Goal: Transaction & Acquisition: Purchase product/service

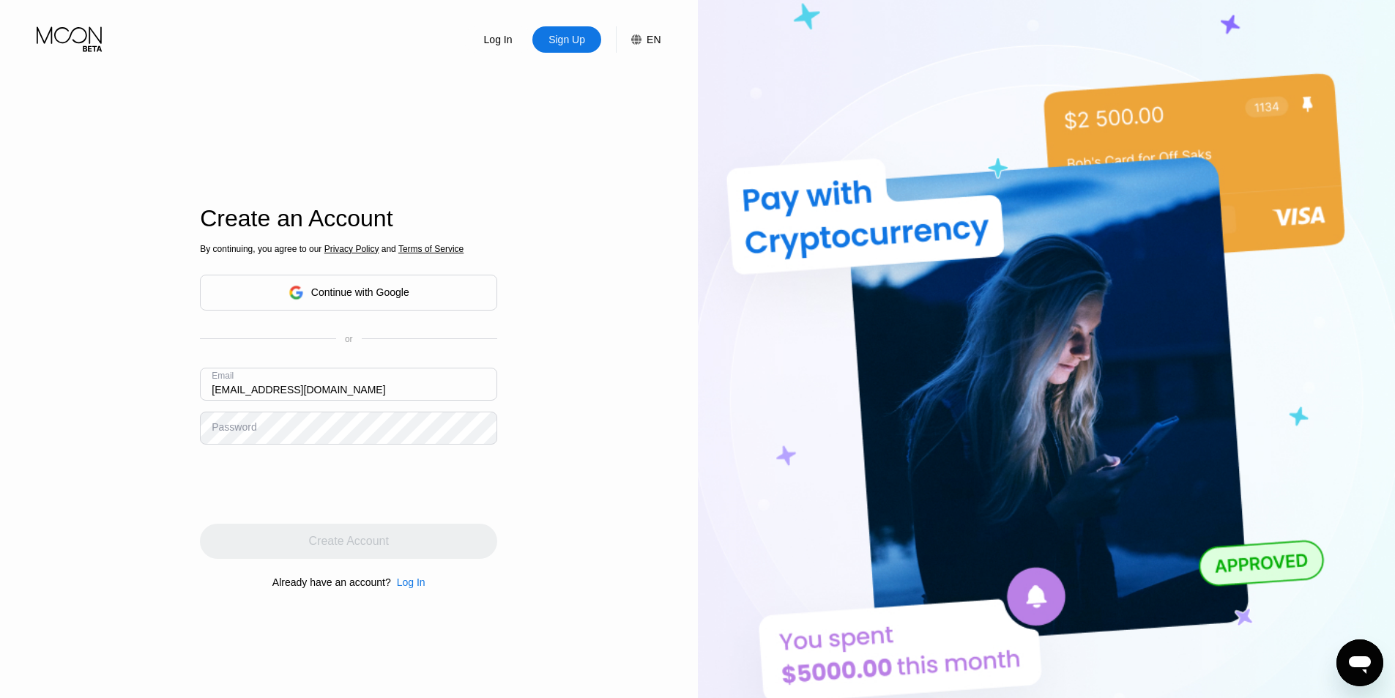
type input "jackmitchell0803@hotmail.com"
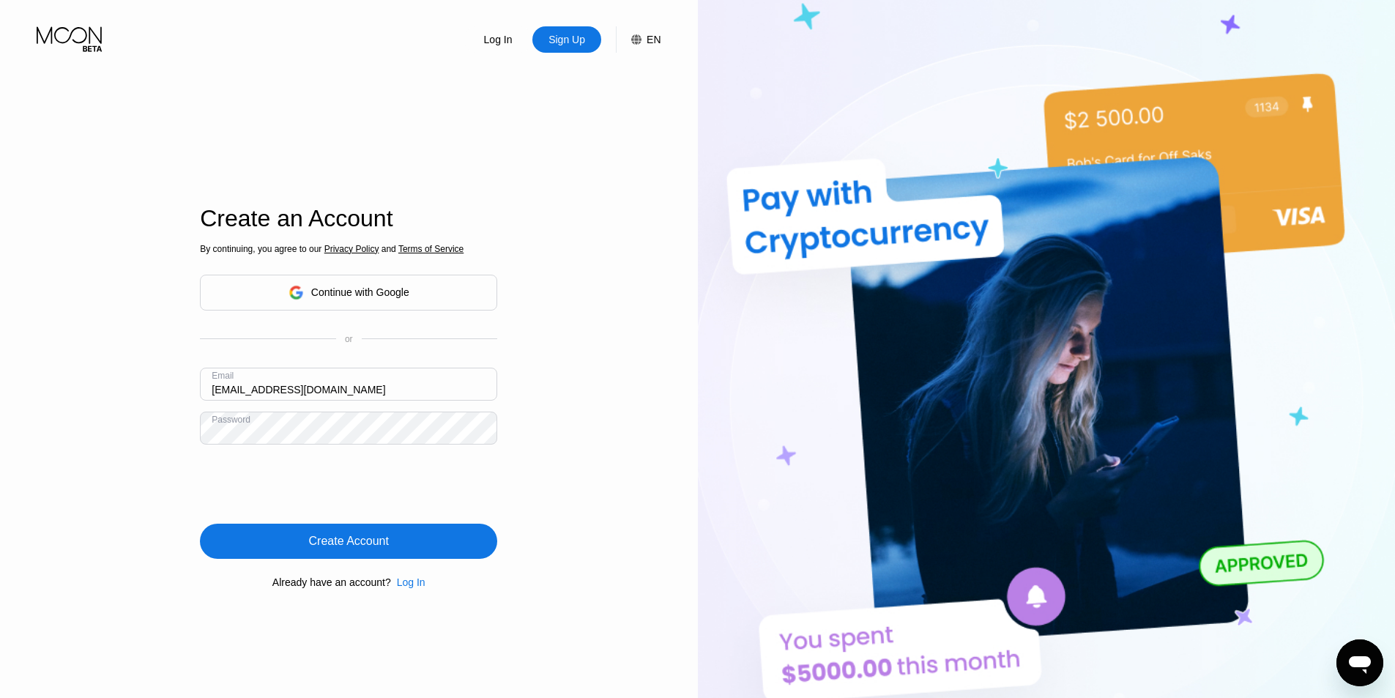
click at [346, 543] on div "Create Account" at bounding box center [349, 541] width 80 height 15
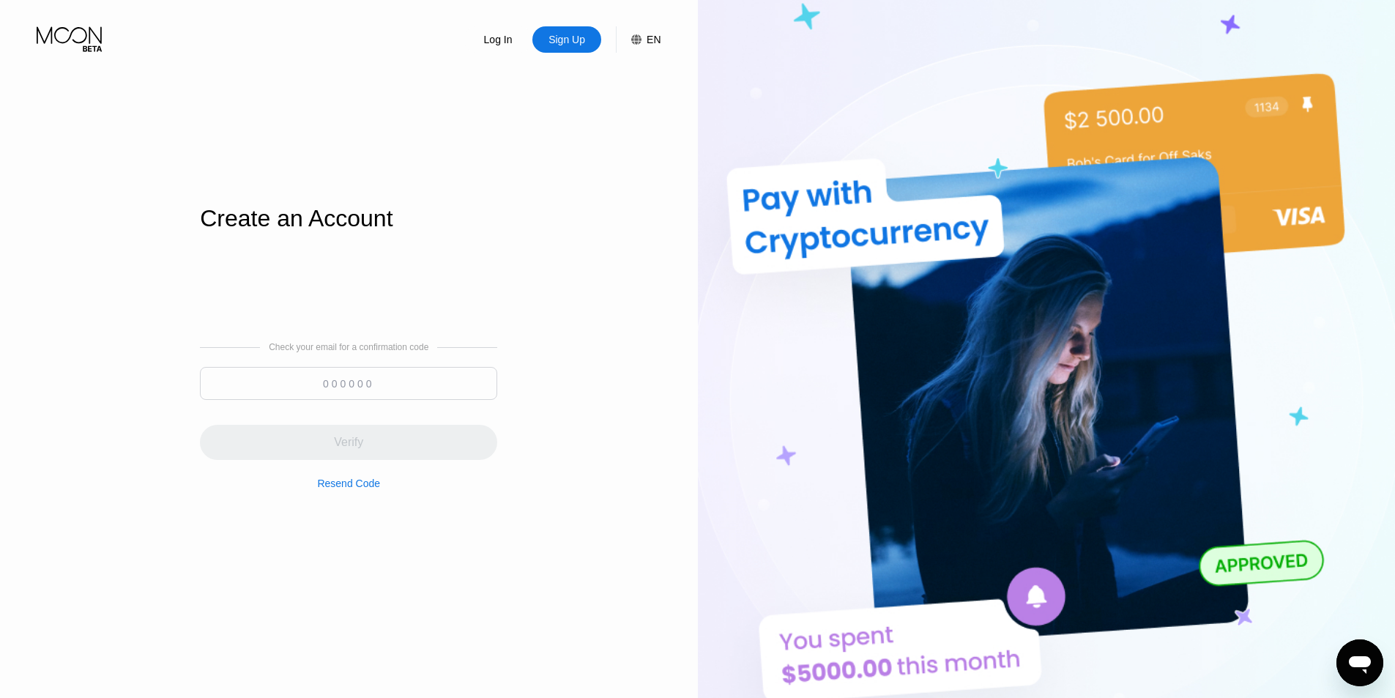
click at [380, 384] on input at bounding box center [348, 383] width 297 height 33
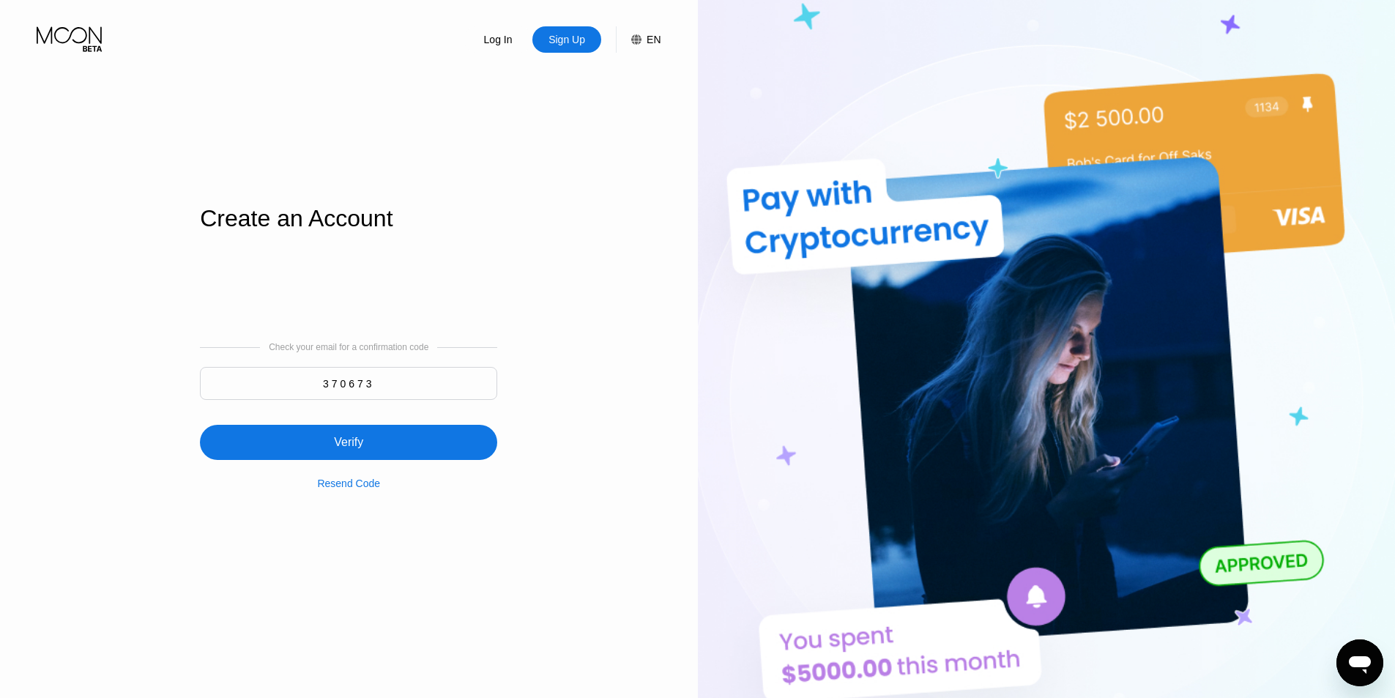
type input "370673"
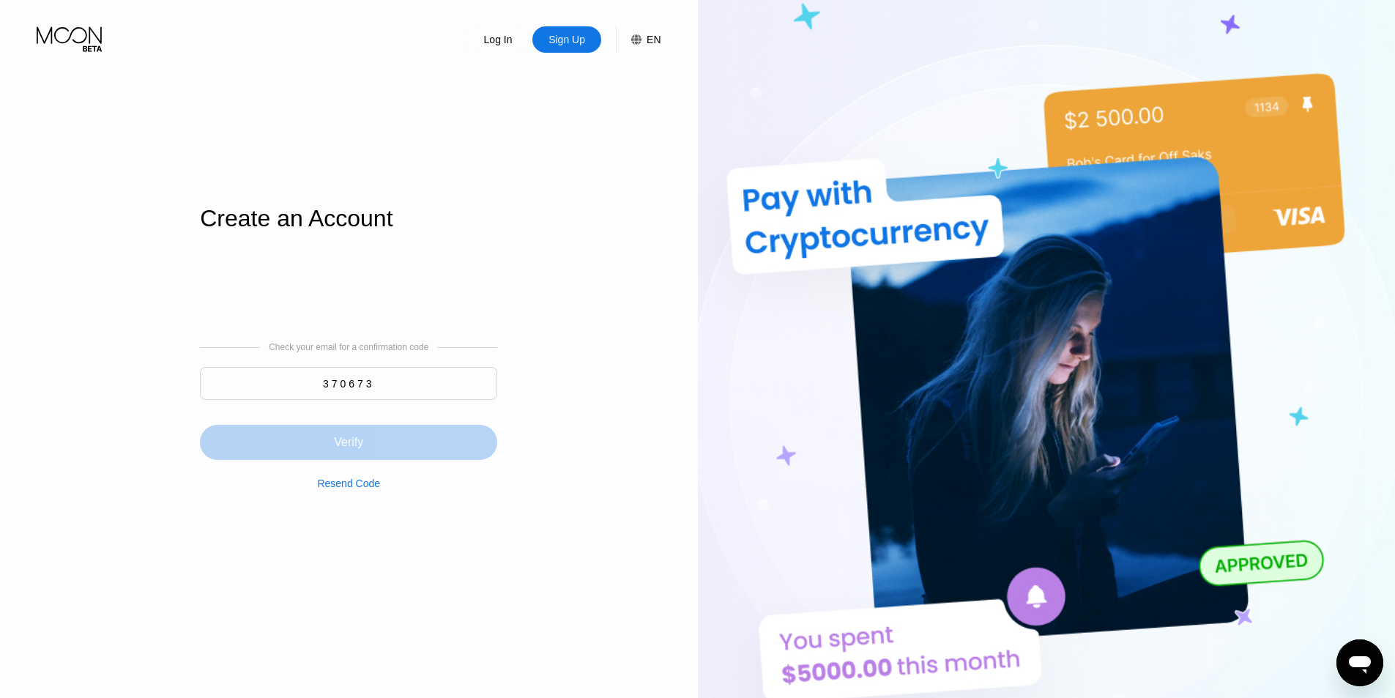
click at [351, 441] on div "Verify" at bounding box center [348, 442] width 29 height 15
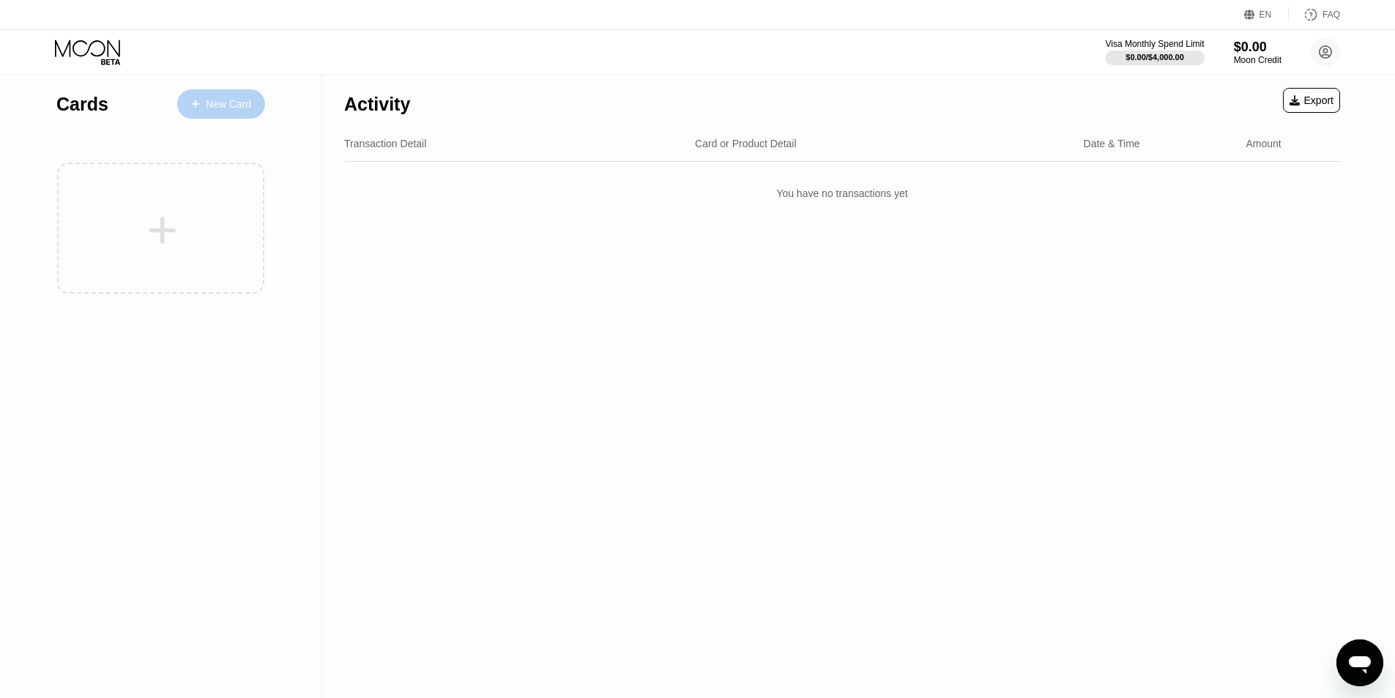
click at [228, 100] on div "New Card" at bounding box center [228, 104] width 45 height 12
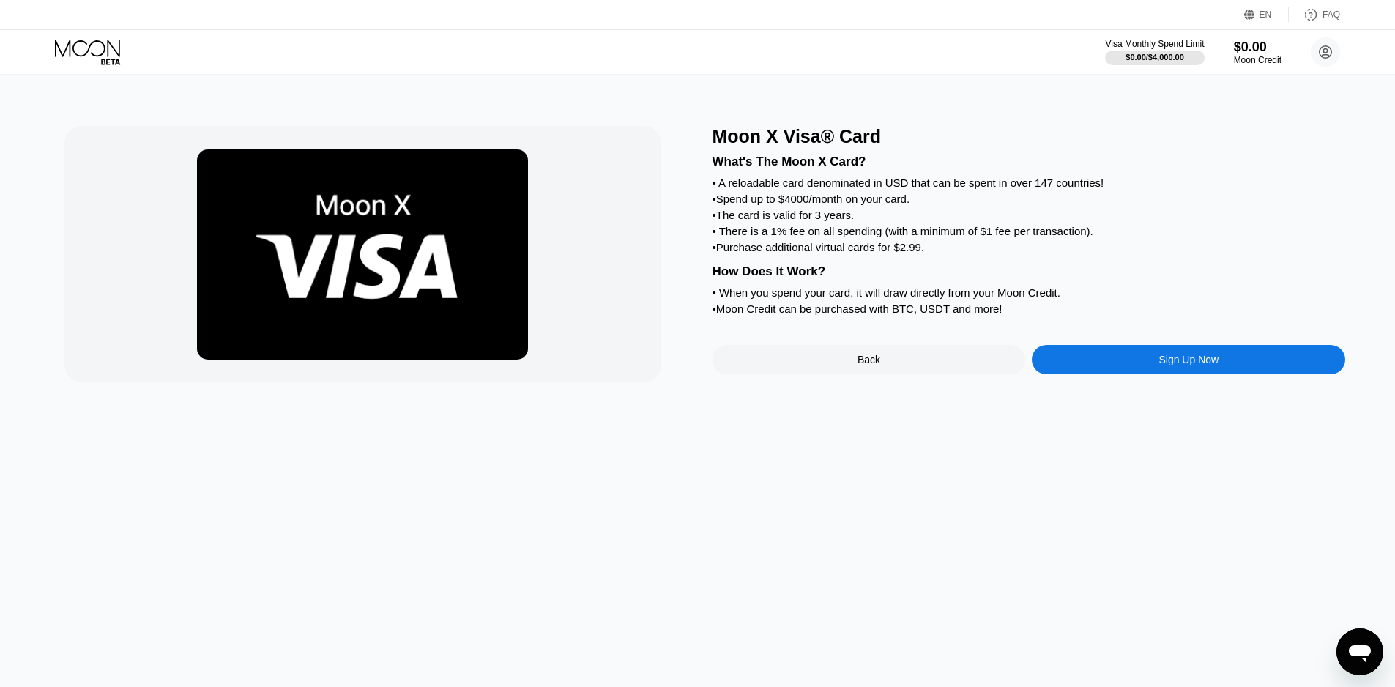
click at [417, 250] on img at bounding box center [362, 254] width 331 height 210
click at [883, 374] on div "Back" at bounding box center [868, 359] width 313 height 29
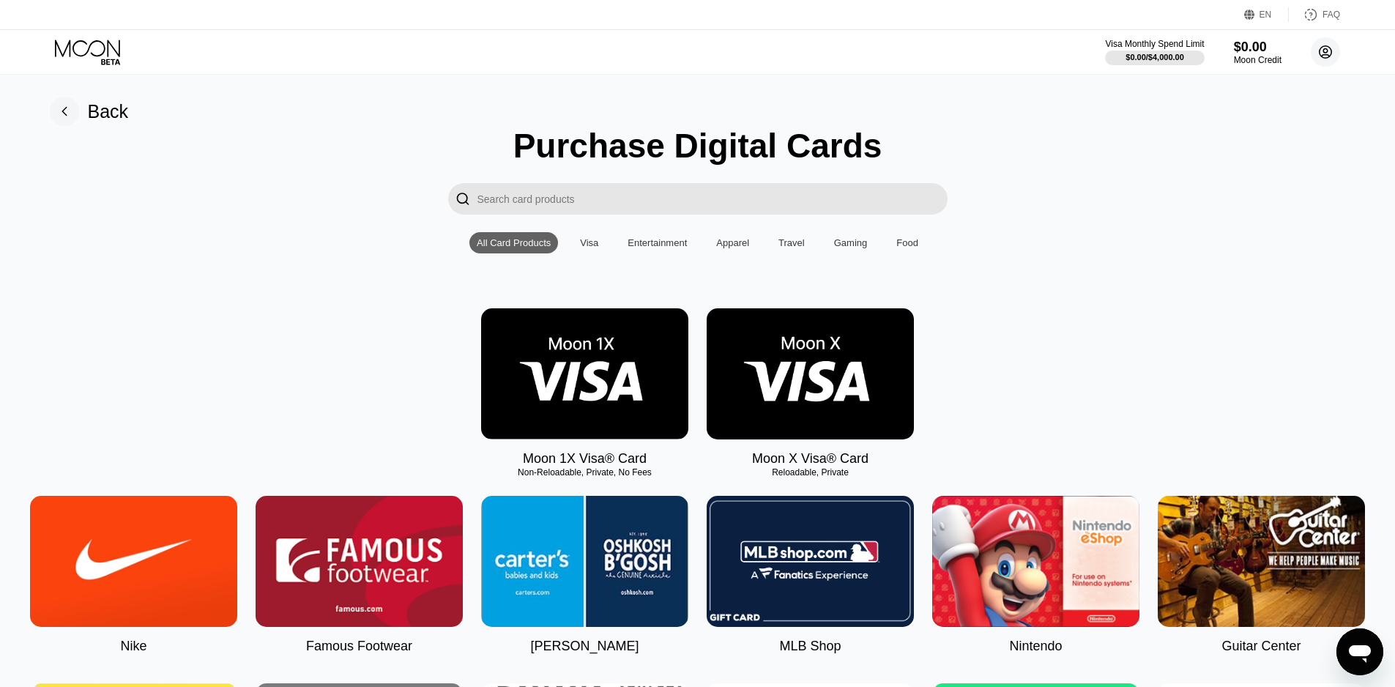
click at [1324, 50] on circle at bounding box center [1325, 51] width 29 height 29
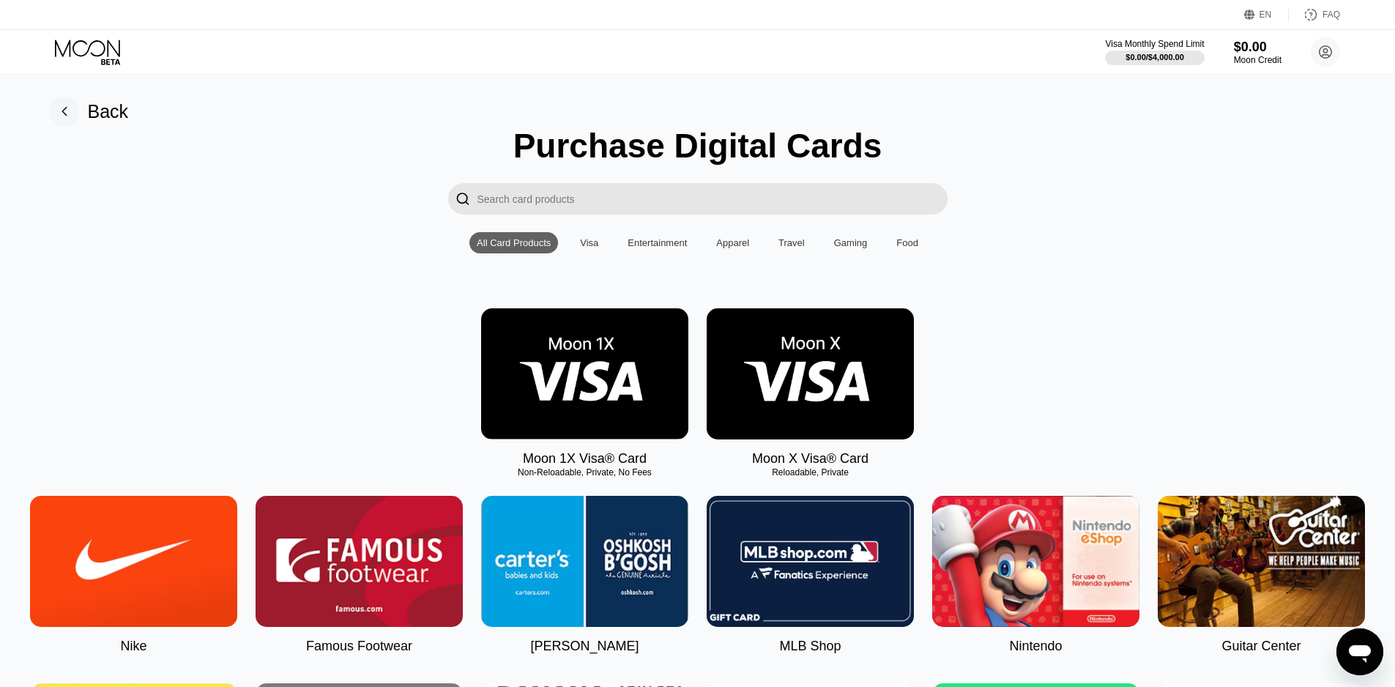
click at [70, 119] on rect at bounding box center [64, 111] width 29 height 29
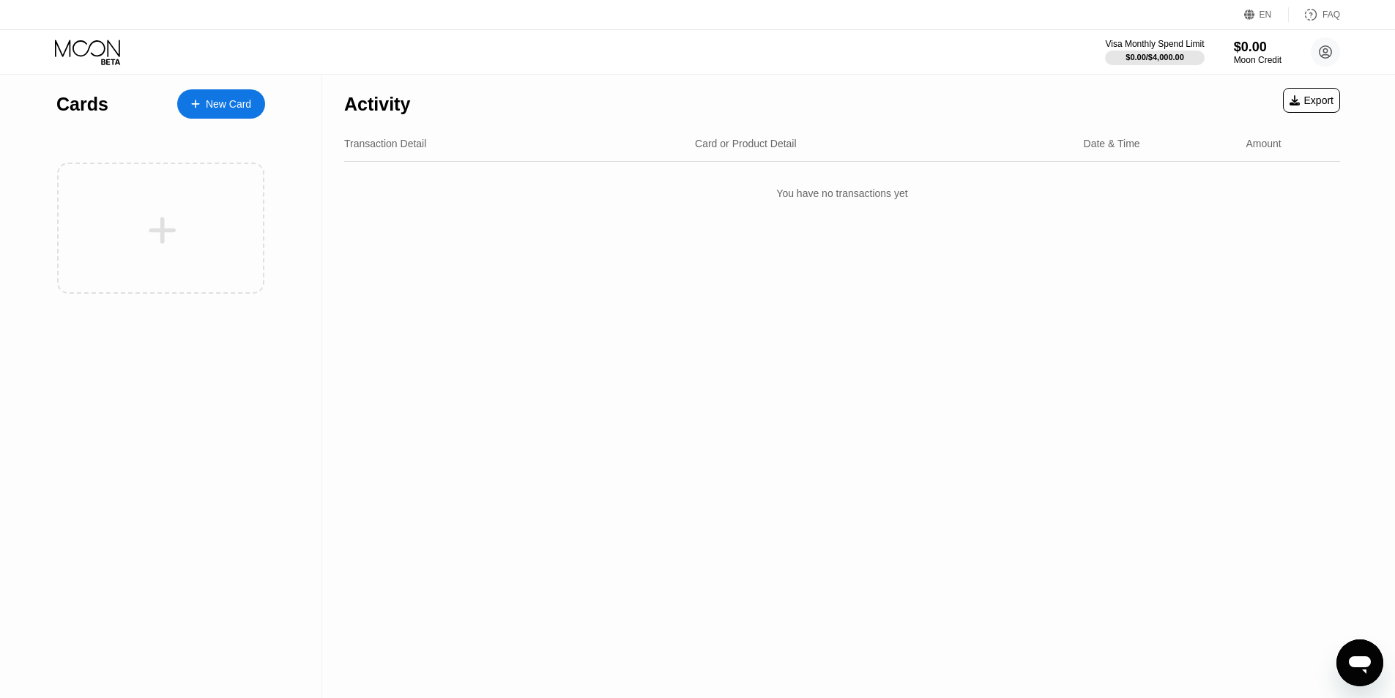
click at [723, 304] on div "Activity Export Transaction Detail Card or Product Detail Date & Time Amount Yo…" at bounding box center [842, 386] width 1040 height 623
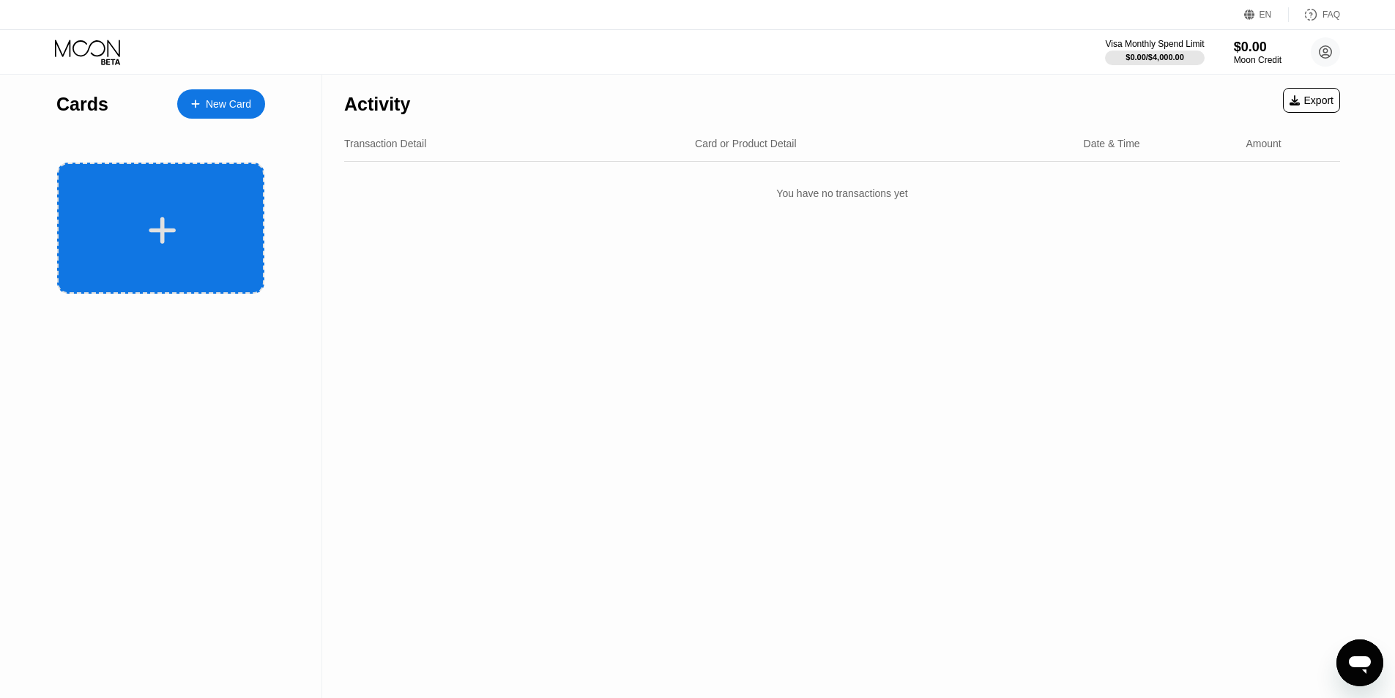
click at [174, 223] on icon at bounding box center [162, 230] width 29 height 33
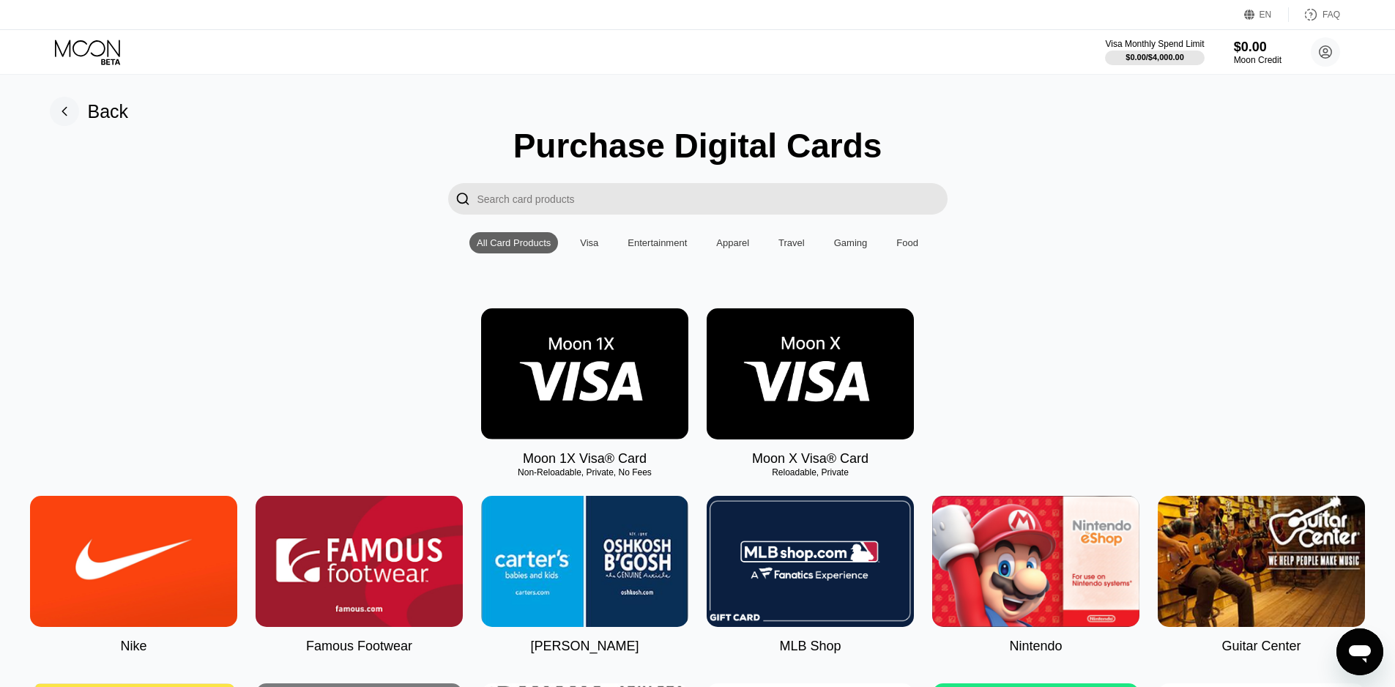
click at [817, 373] on img at bounding box center [810, 373] width 207 height 131
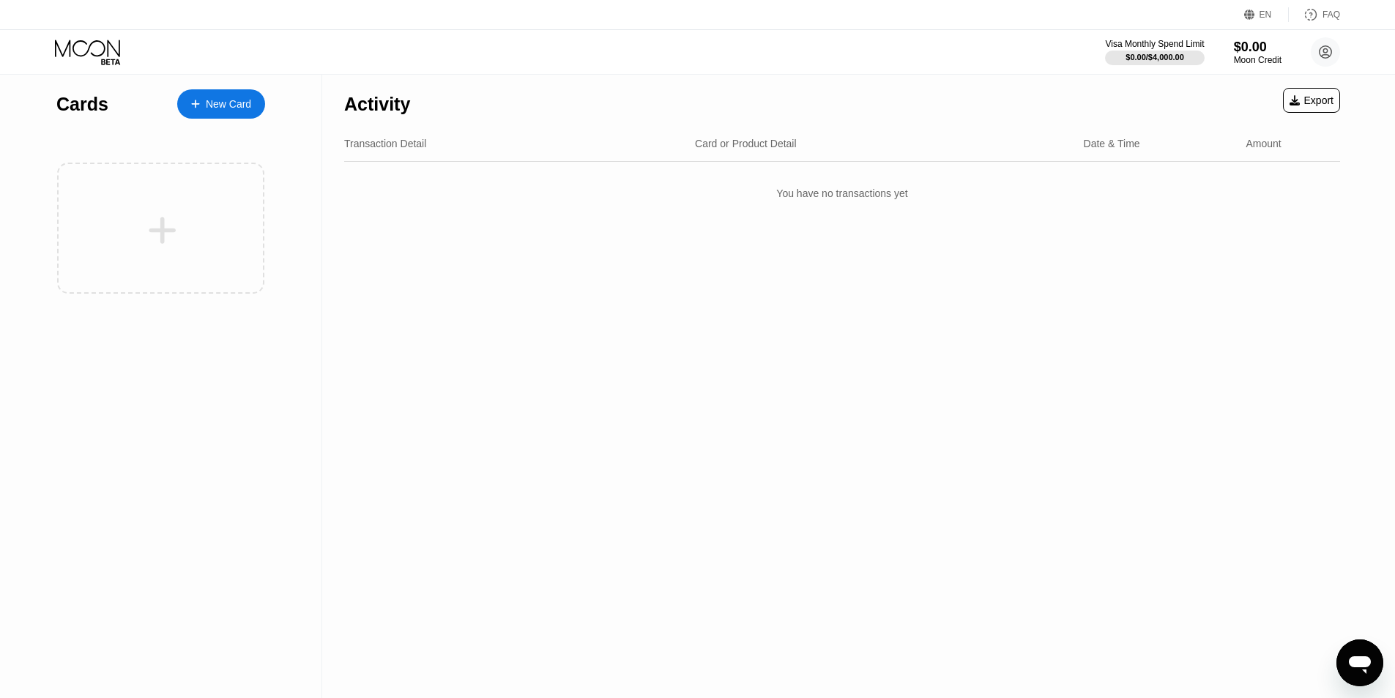
click at [75, 107] on div "Cards" at bounding box center [82, 104] width 52 height 21
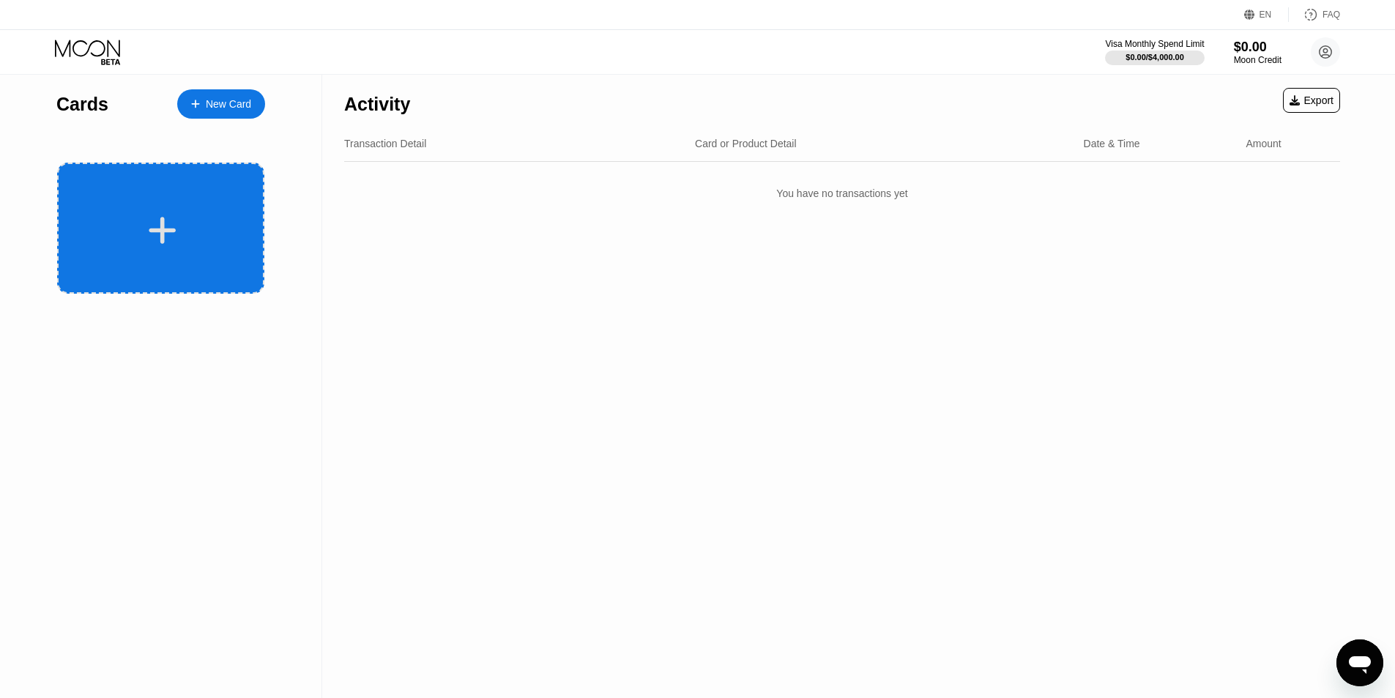
click at [126, 213] on div at bounding box center [160, 228] width 207 height 131
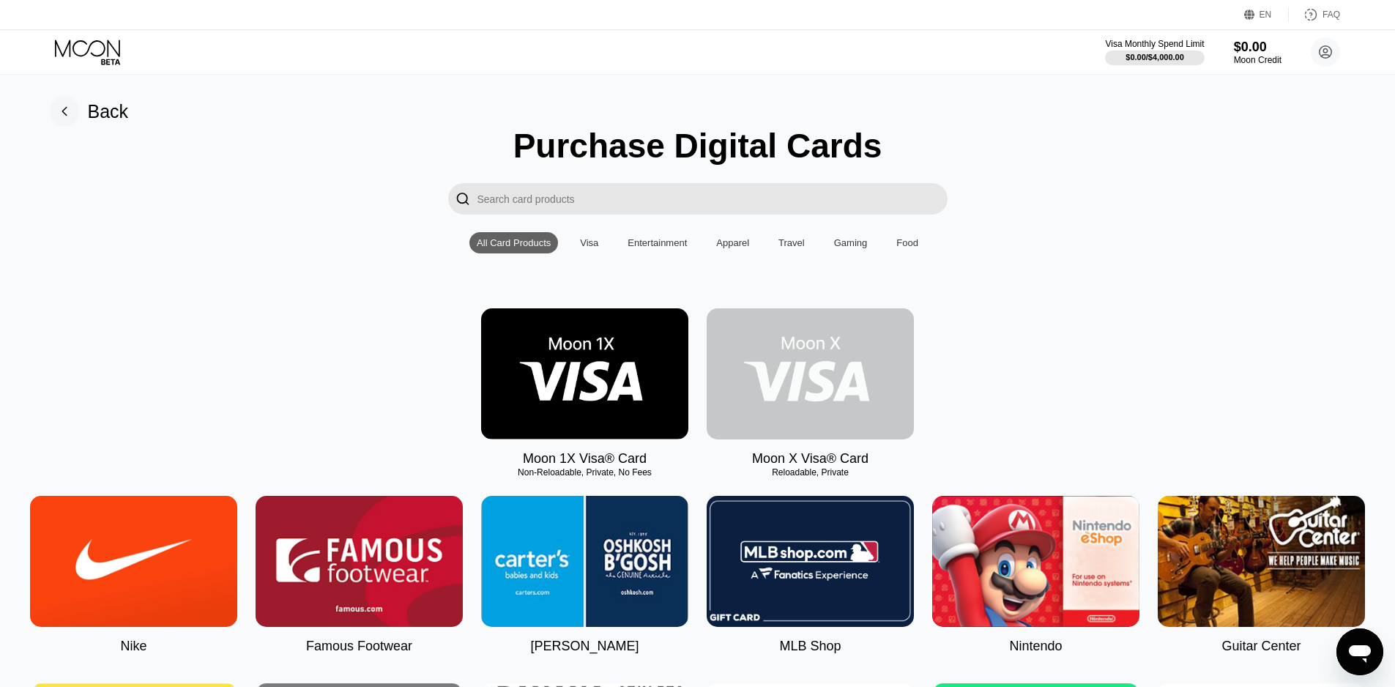
click at [838, 368] on img at bounding box center [810, 373] width 207 height 131
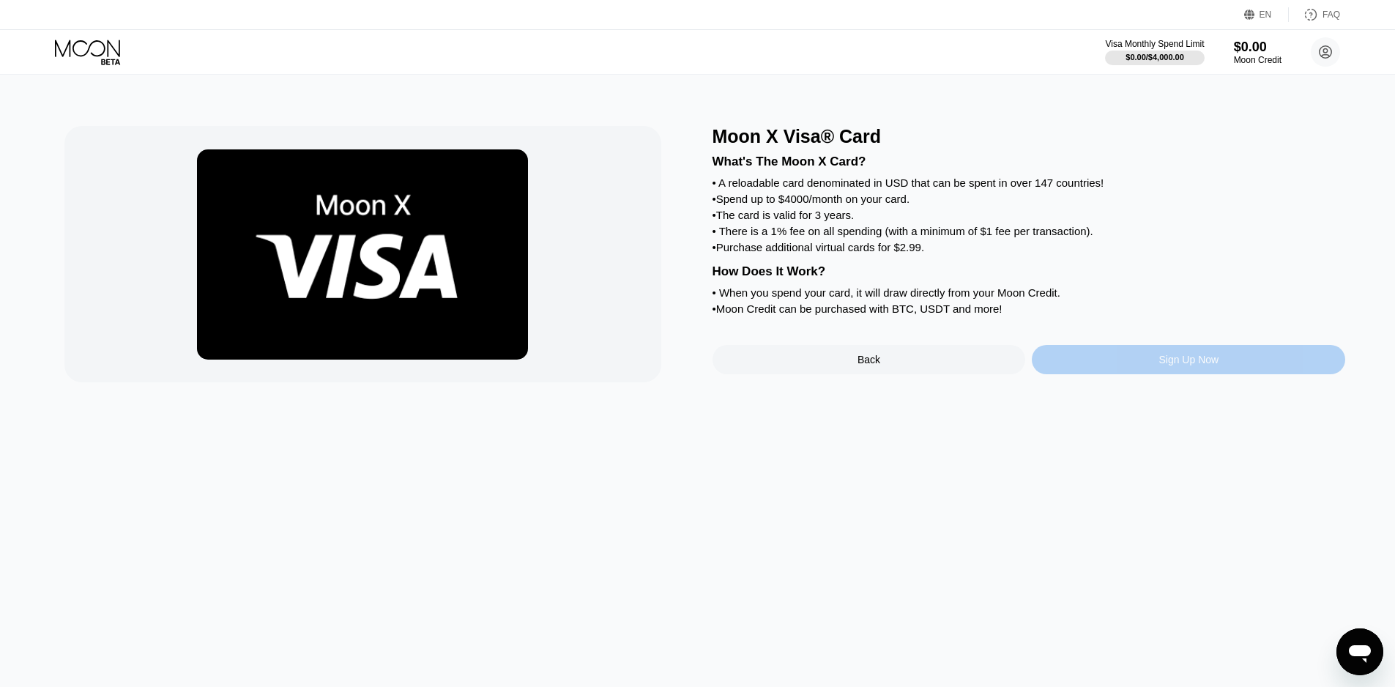
click at [1154, 374] on div "Sign Up Now" at bounding box center [1188, 359] width 313 height 29
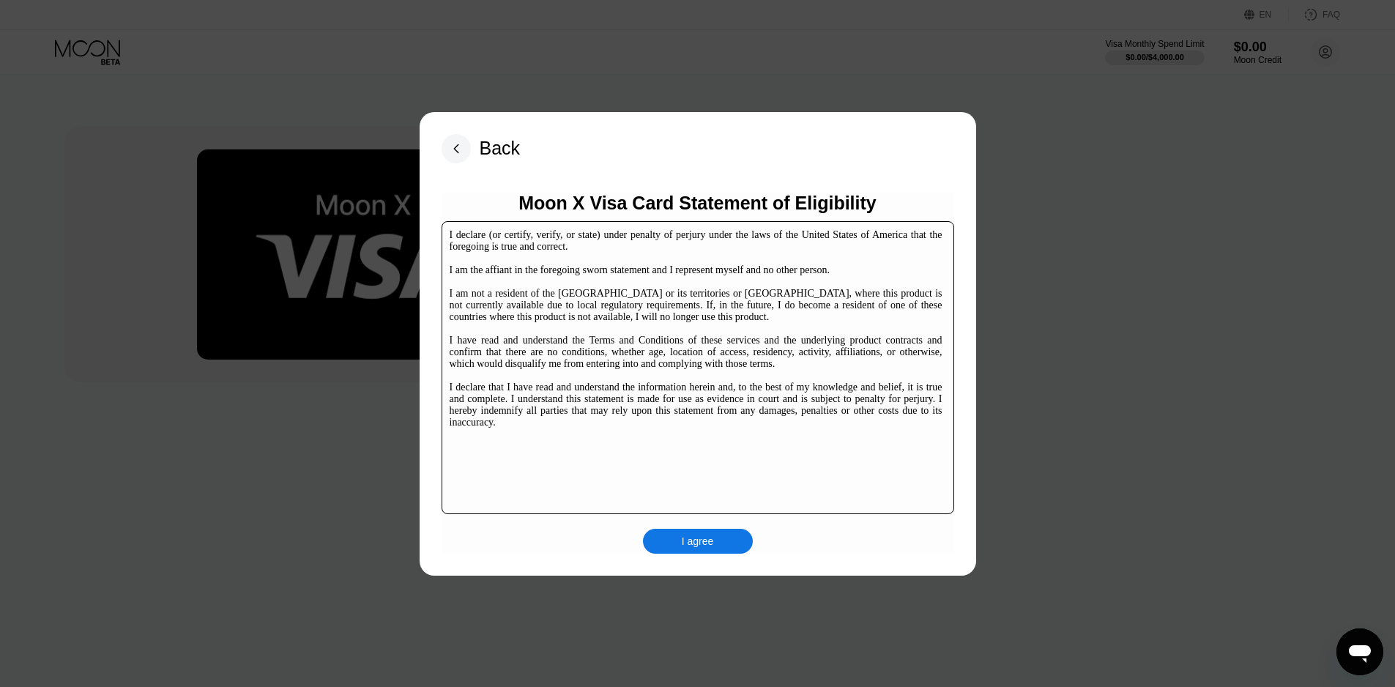
click at [700, 543] on div "I agree" at bounding box center [698, 540] width 32 height 13
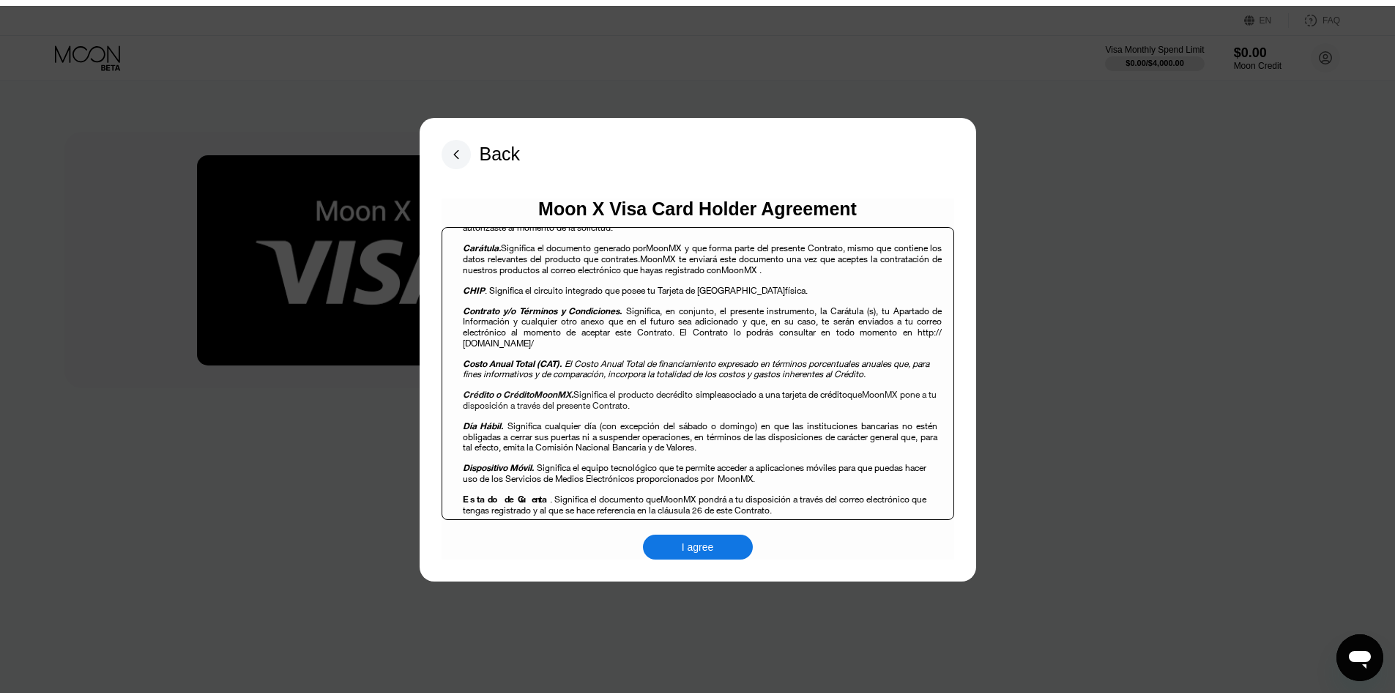
scroll to position [9508, 0]
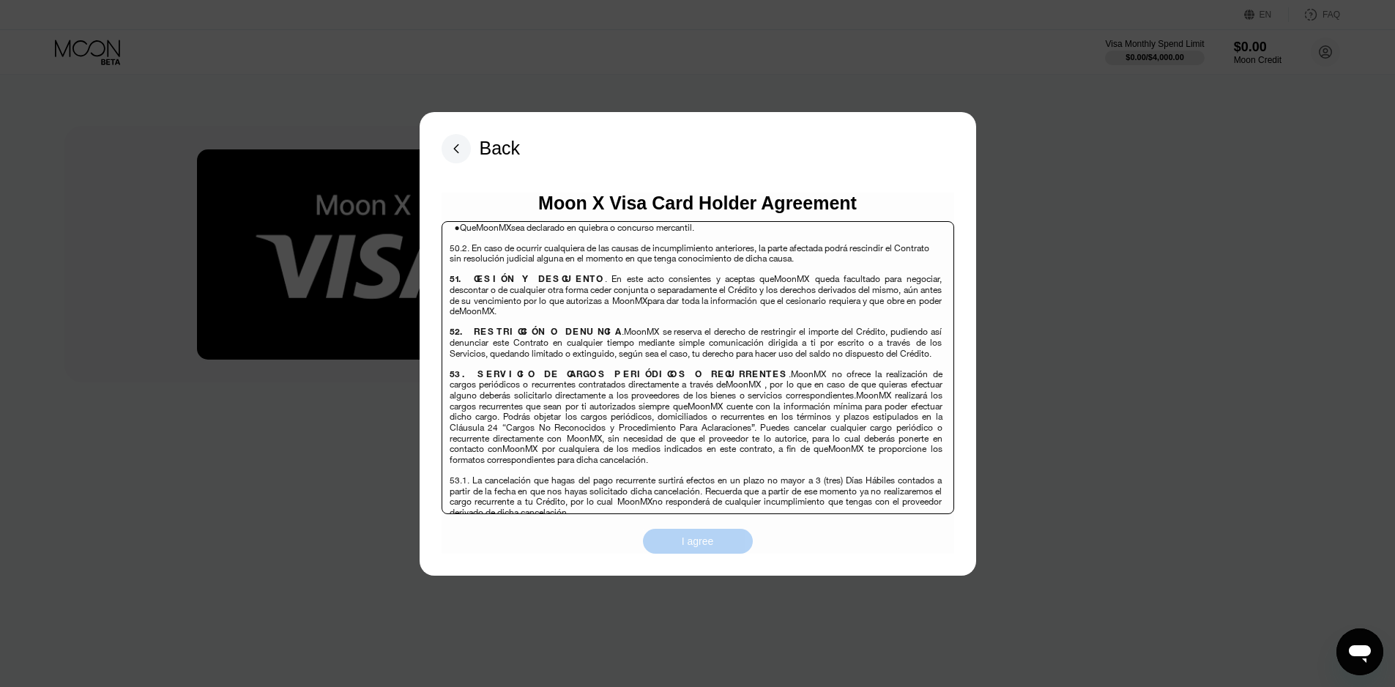
click at [718, 532] on div "I agree" at bounding box center [698, 541] width 110 height 25
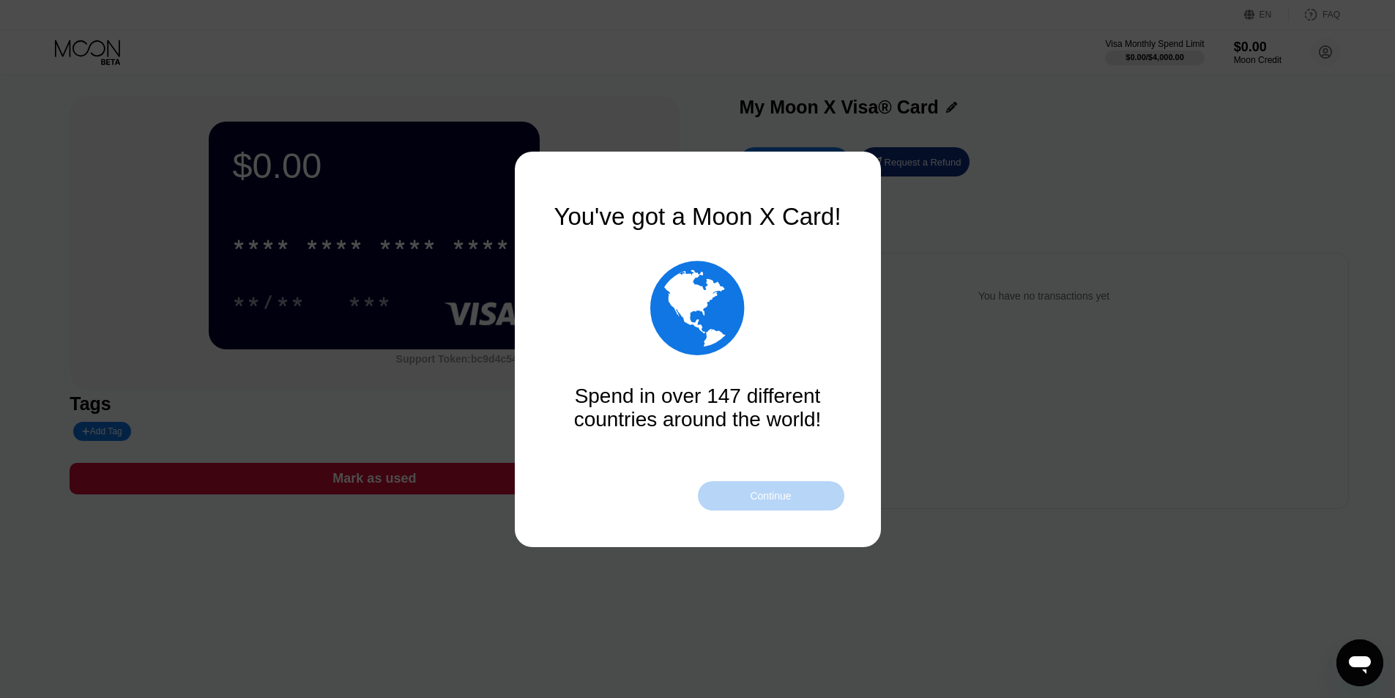
click at [773, 491] on div "Continue" at bounding box center [770, 496] width 41 height 12
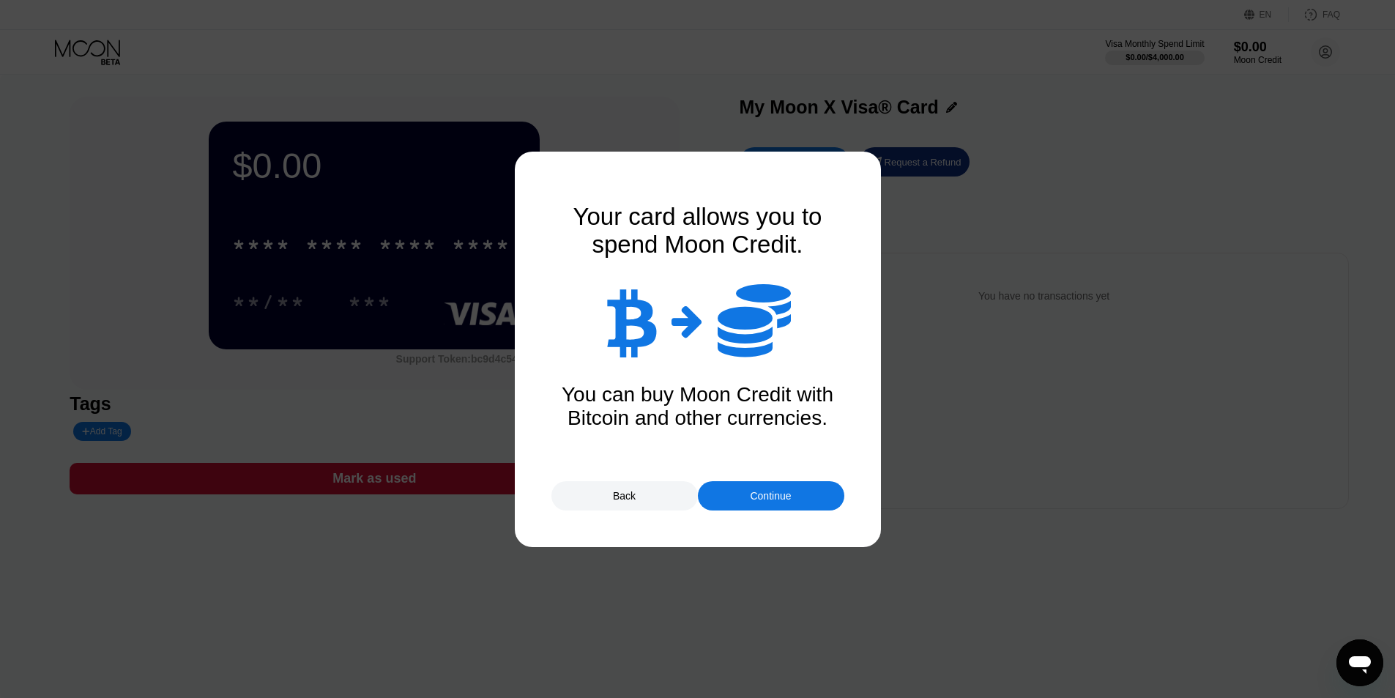
click at [766, 490] on div "Continue" at bounding box center [770, 496] width 41 height 12
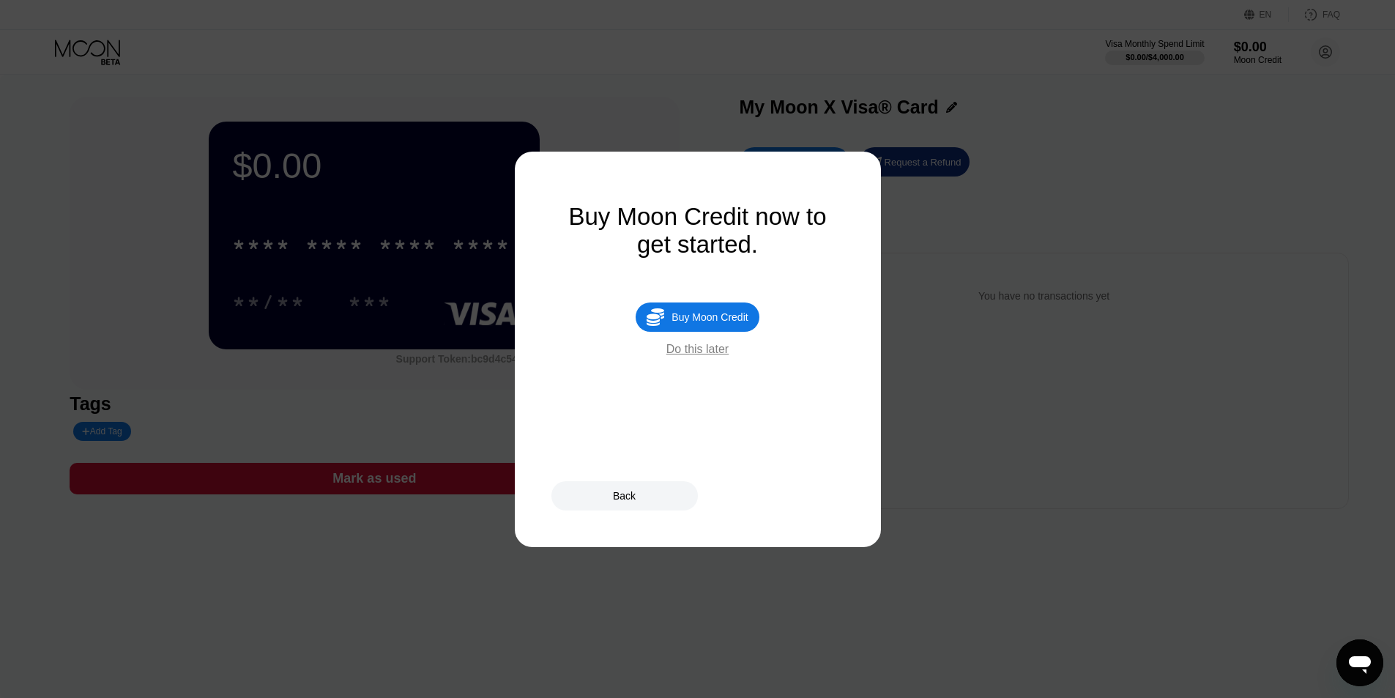
click at [694, 356] on div "Do this later" at bounding box center [697, 349] width 62 height 13
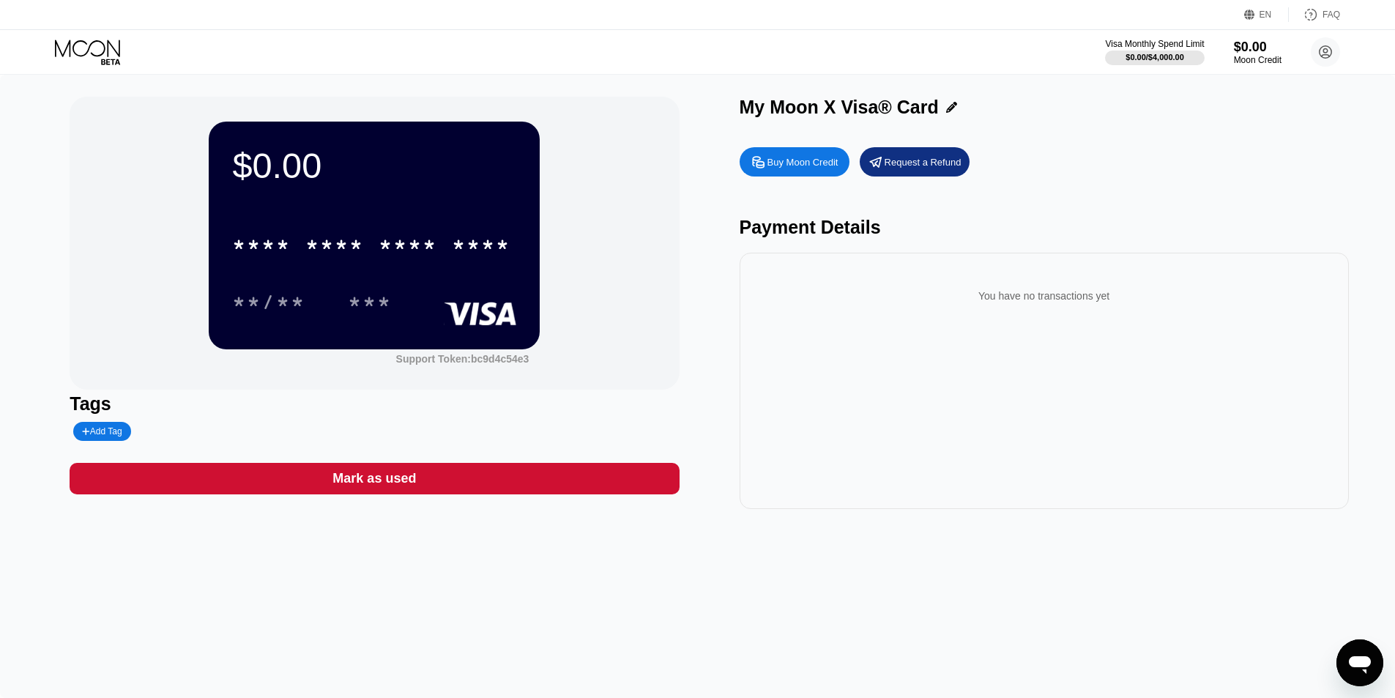
click at [423, 182] on div "$0.00" at bounding box center [374, 165] width 284 height 41
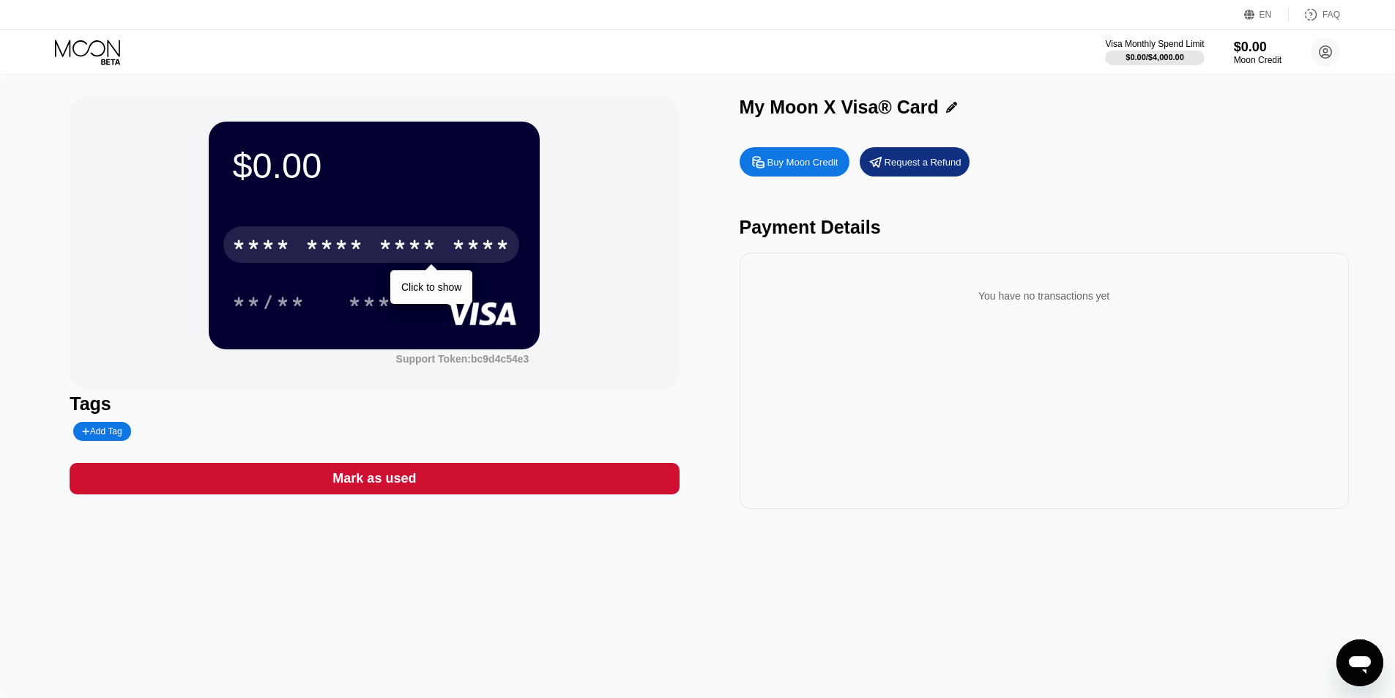
click at [380, 239] on div "* * * *" at bounding box center [408, 246] width 59 height 23
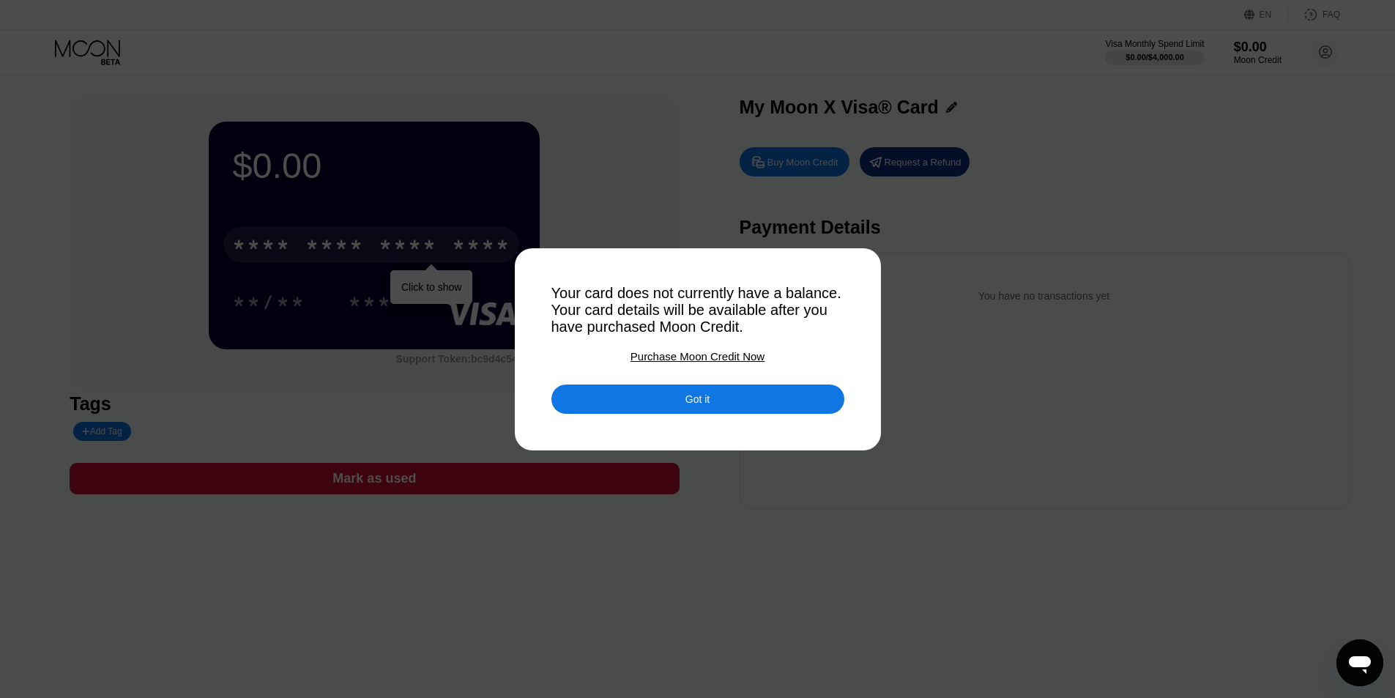
click at [687, 402] on div "Got it" at bounding box center [697, 398] width 24 height 13
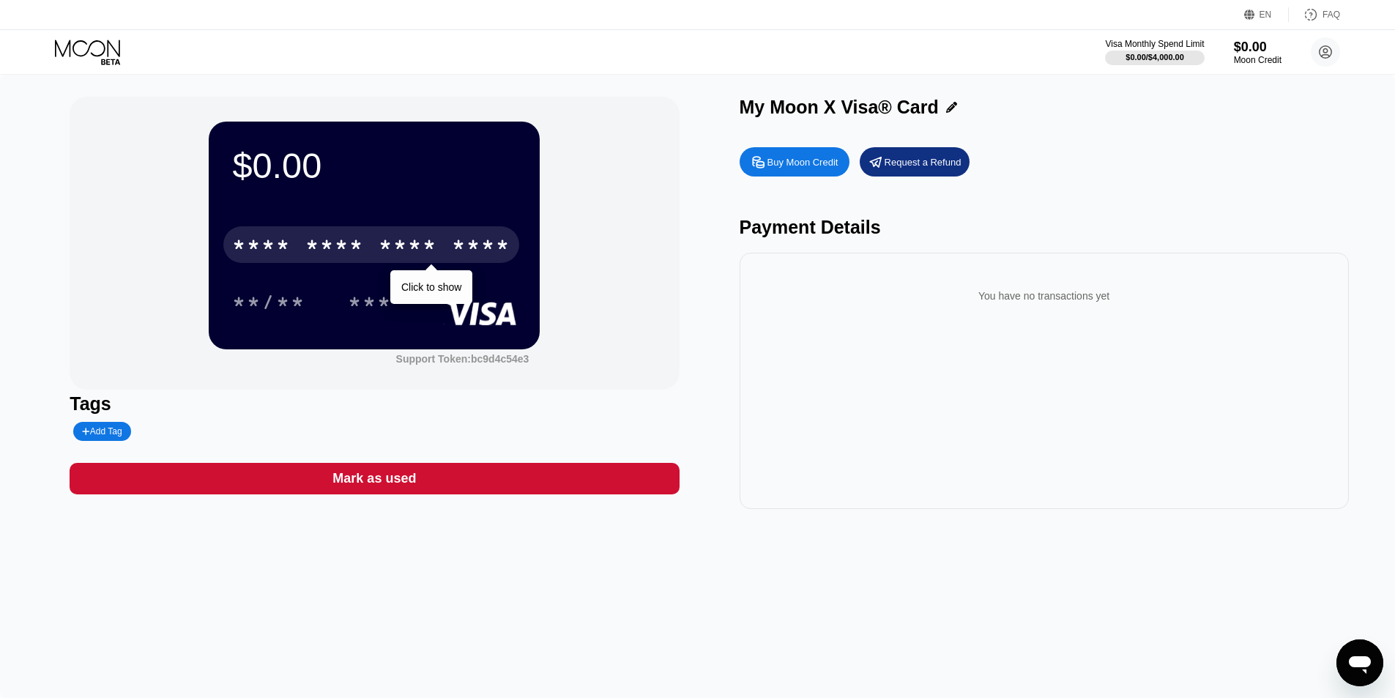
click at [351, 255] on div "* * * *" at bounding box center [334, 246] width 59 height 23
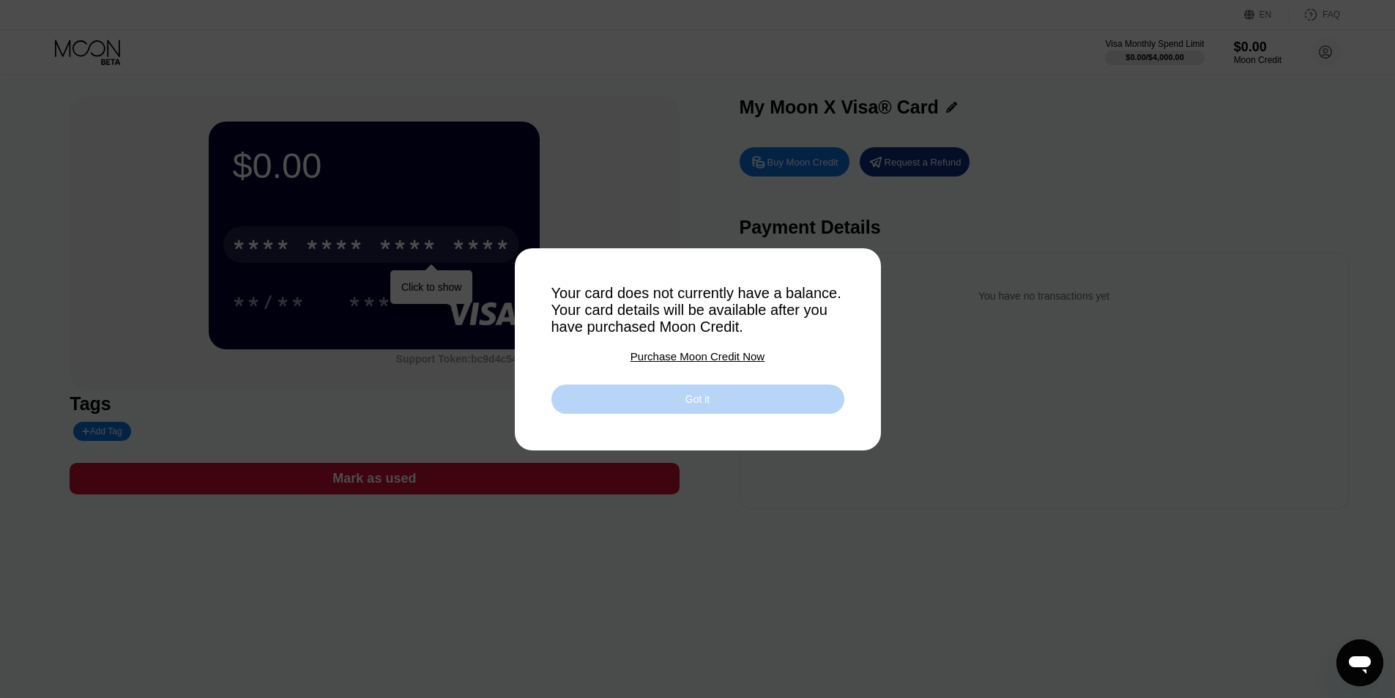
click at [690, 406] on div "Got it" at bounding box center [697, 398] width 24 height 13
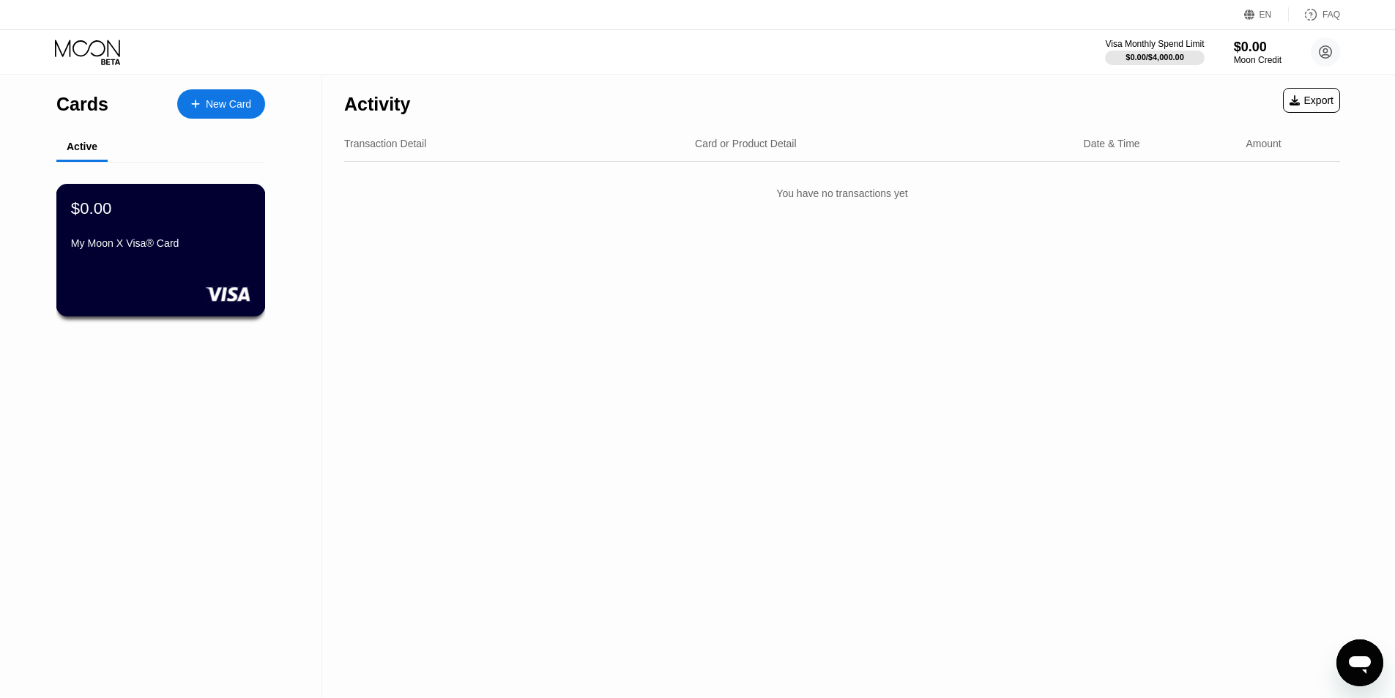
click at [210, 197] on div "$0.00 My Moon X Visa® Card" at bounding box center [160, 250] width 209 height 133
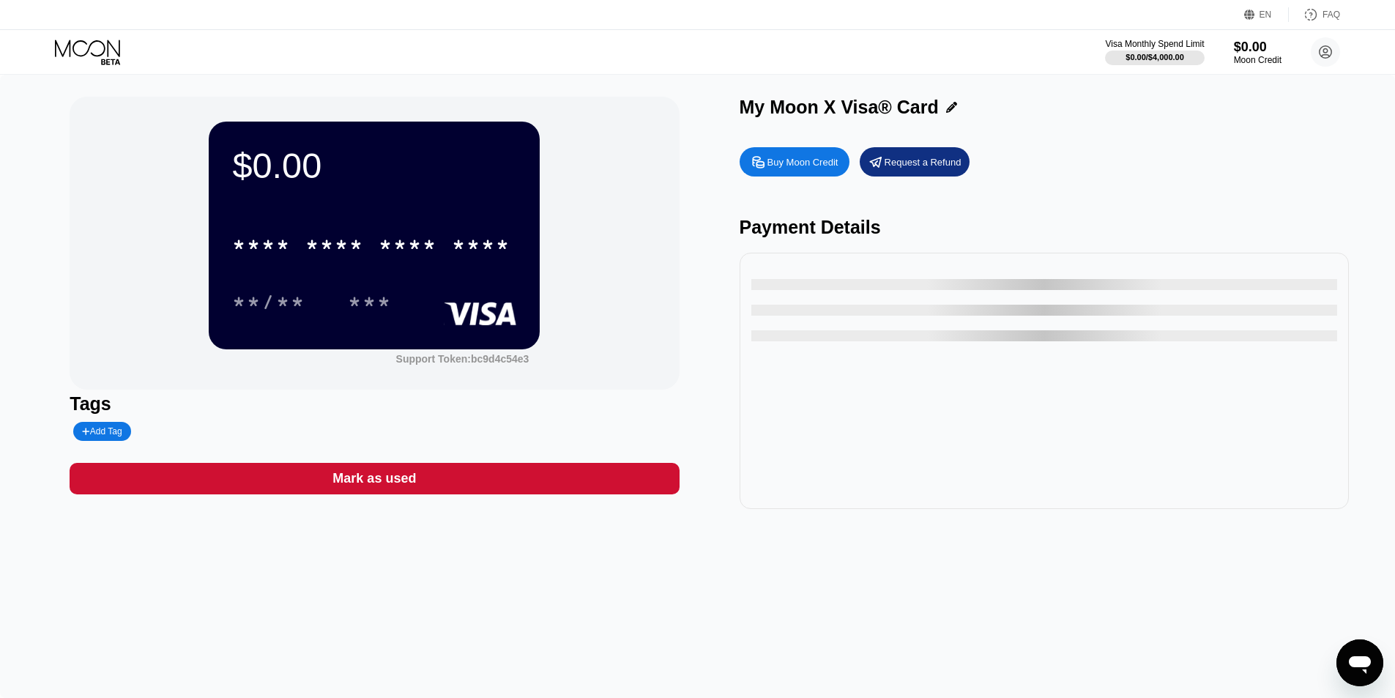
click at [914, 40] on div "Visa Monthly Spend Limit $0.00 / $4,000.00 $0.00 Moon Credit jackmitchell0803@h…" at bounding box center [697, 52] width 1395 height 44
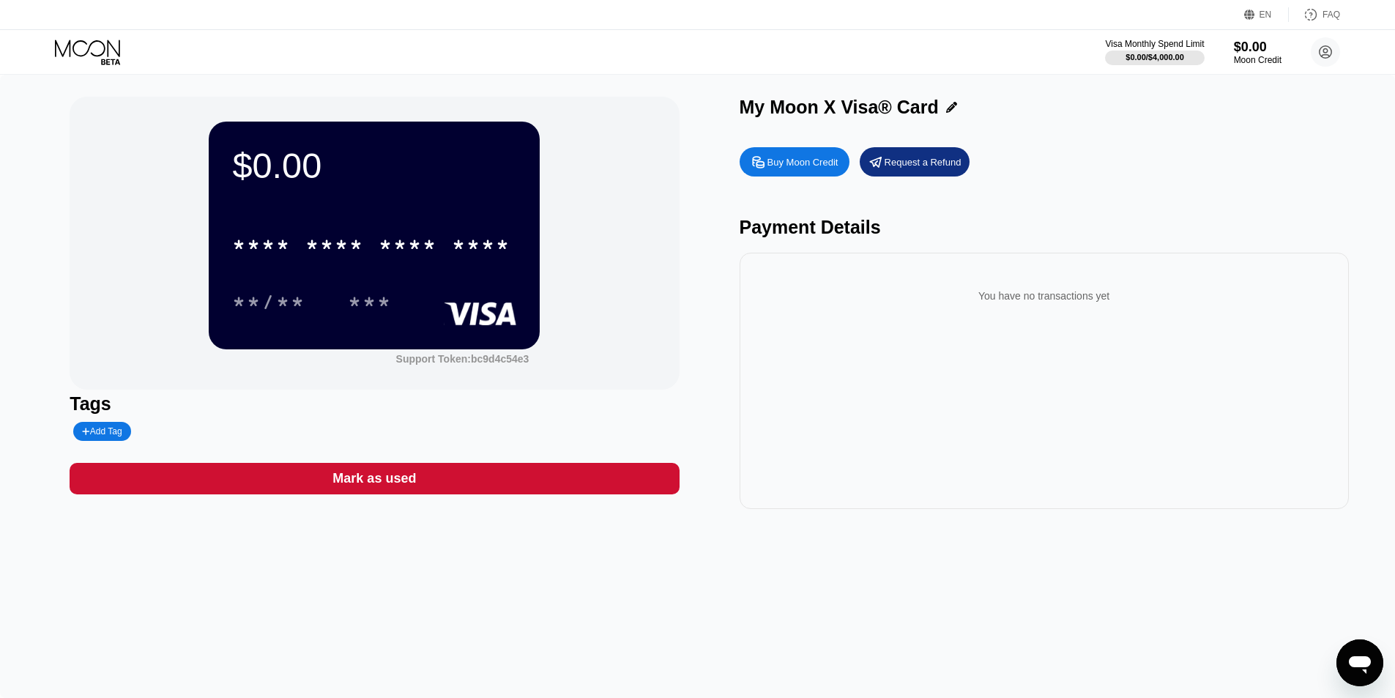
click at [353, 476] on div "Mark as used" at bounding box center [373, 478] width 83 height 17
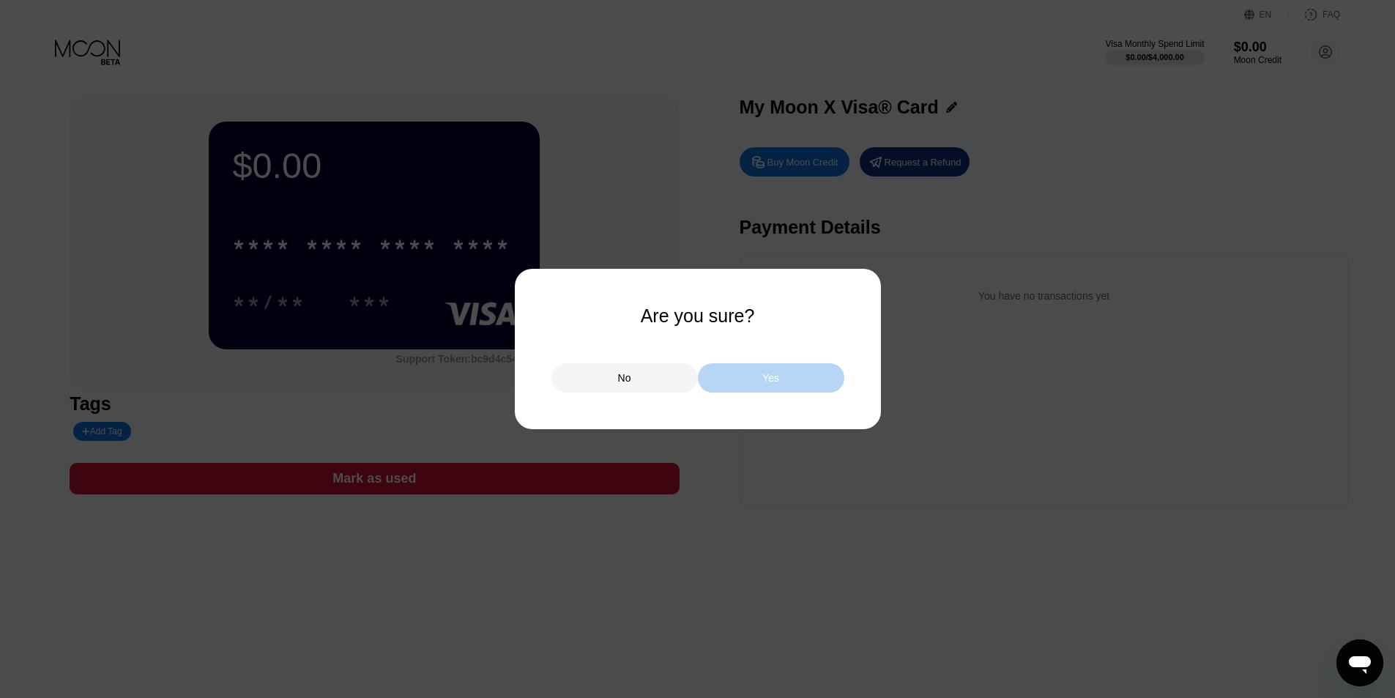
click at [764, 375] on div "Yes" at bounding box center [770, 377] width 17 height 13
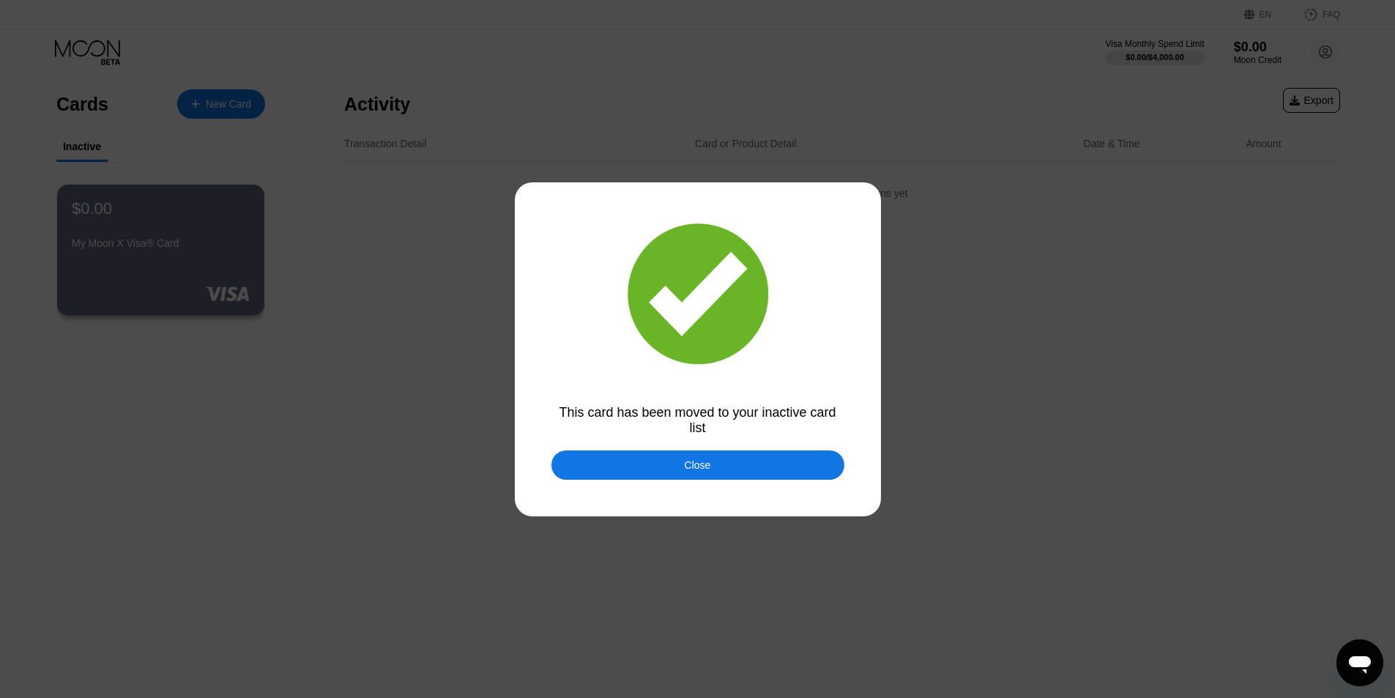
click at [677, 465] on div "Close" at bounding box center [697, 464] width 293 height 29
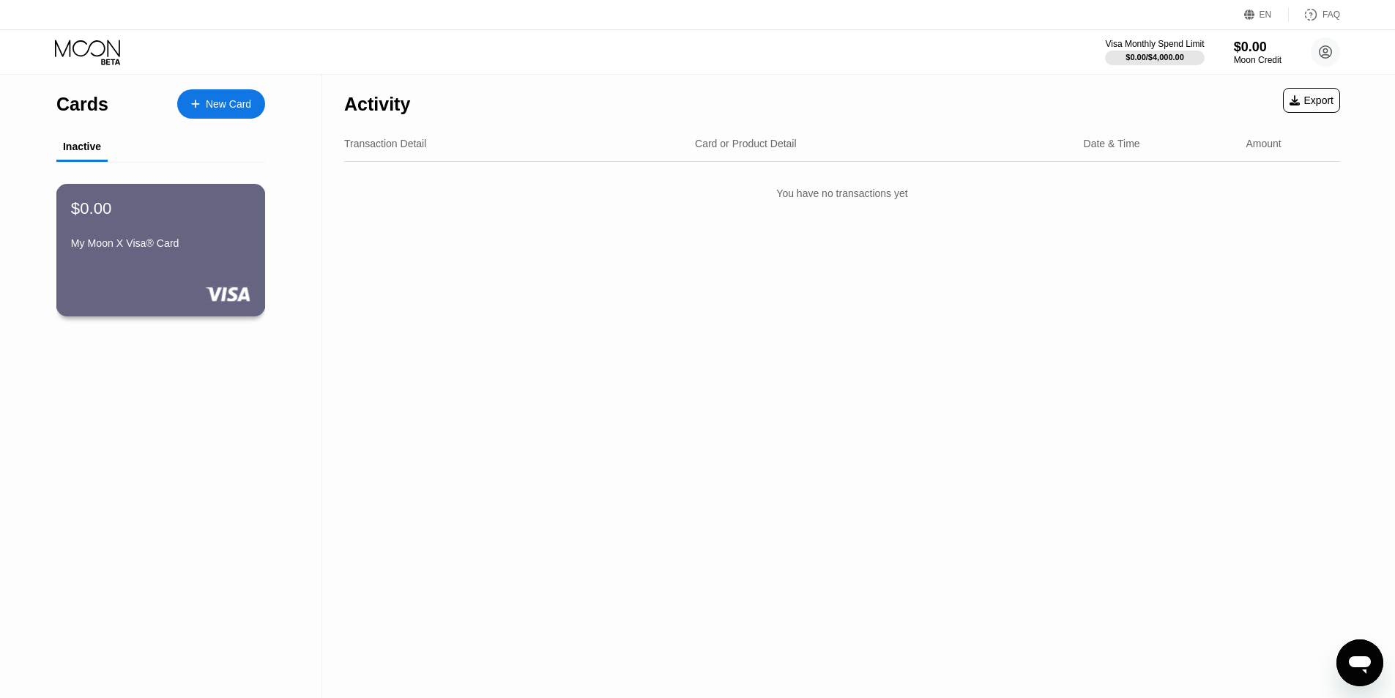
click at [147, 249] on div "My Moon X Visa® Card" at bounding box center [160, 243] width 179 height 12
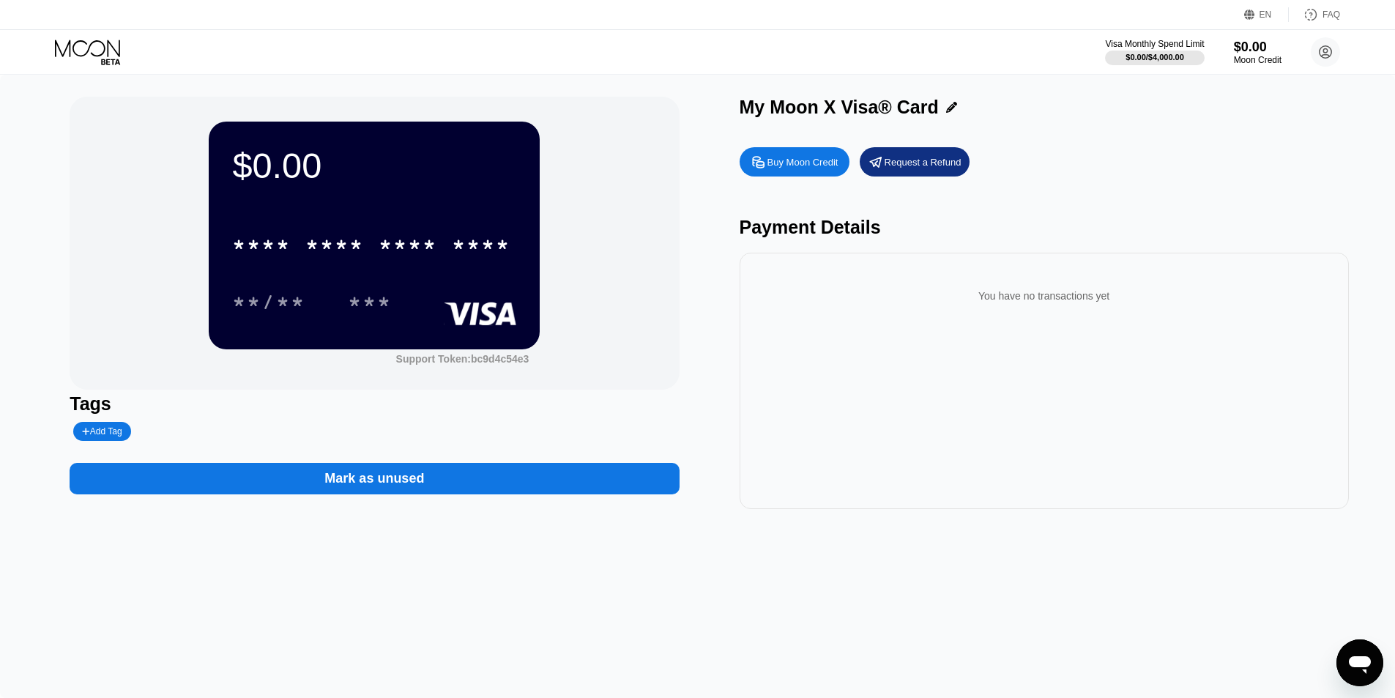
click at [373, 477] on div "Mark as unused" at bounding box center [374, 478] width 100 height 17
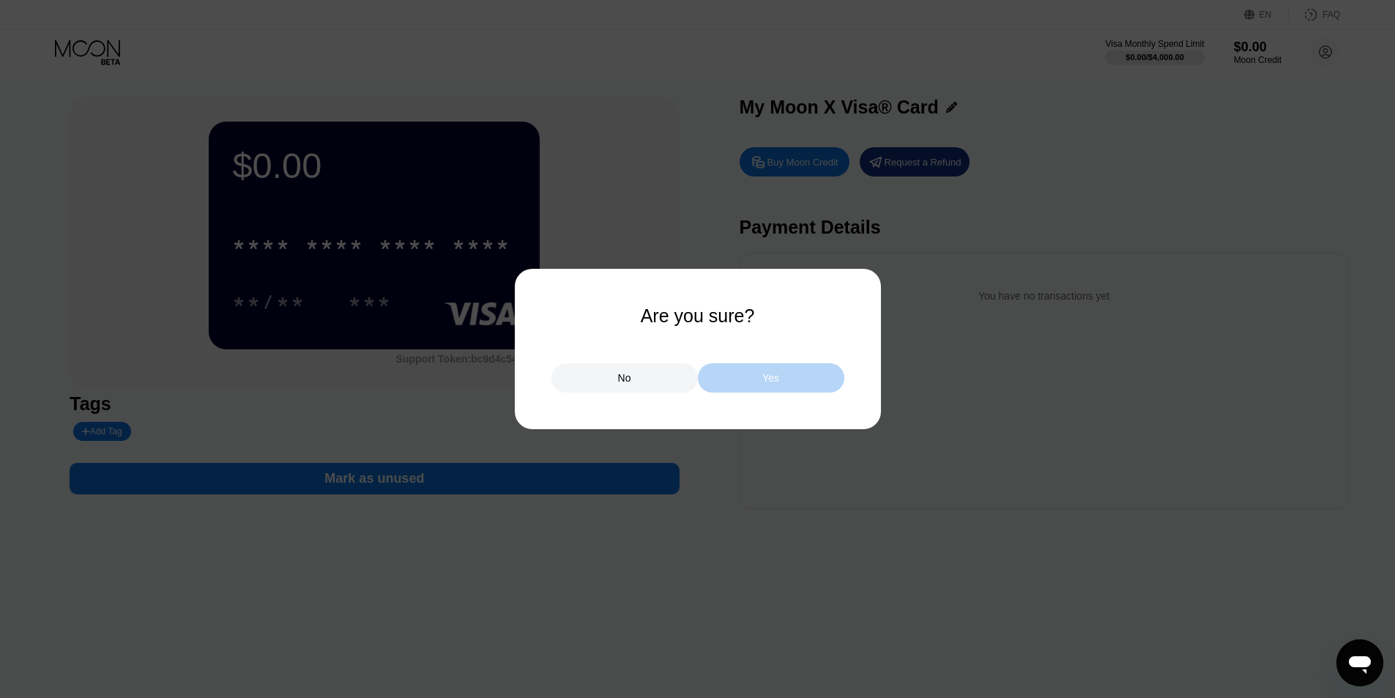
click at [763, 376] on div "Yes" at bounding box center [770, 377] width 17 height 13
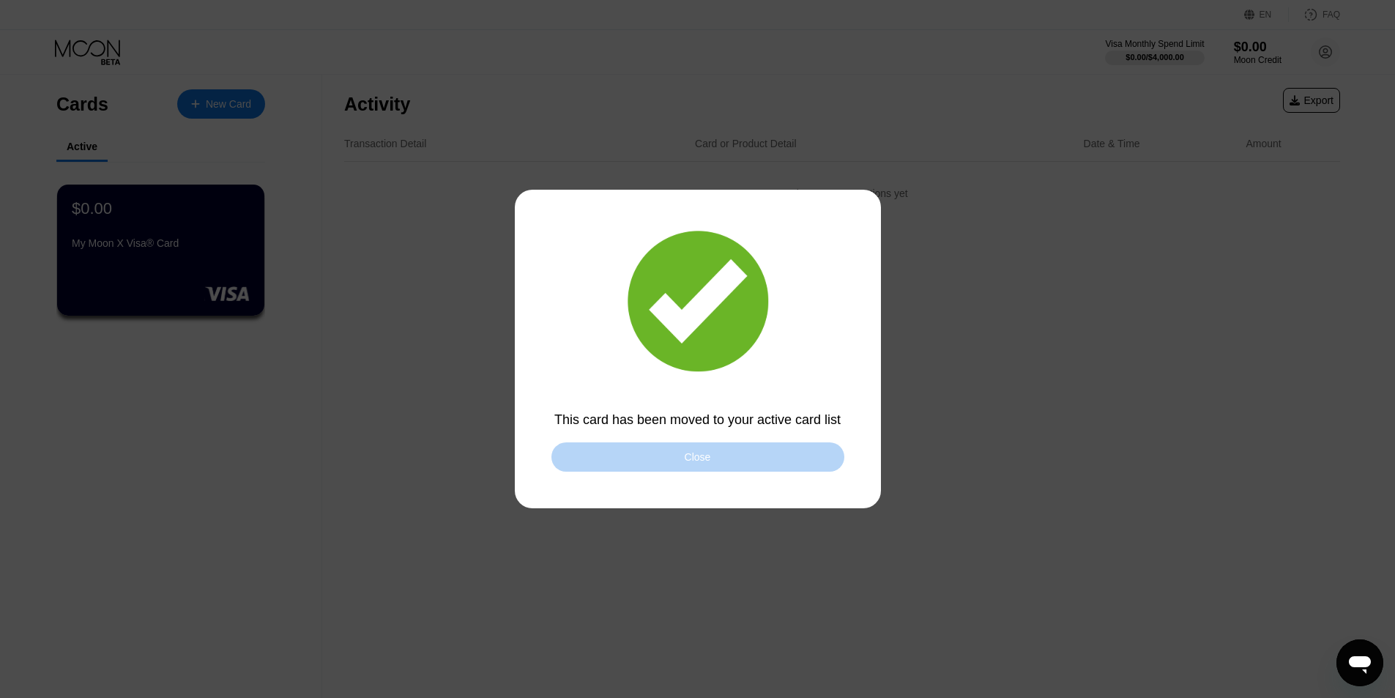
click at [740, 460] on div "Close" at bounding box center [697, 456] width 293 height 29
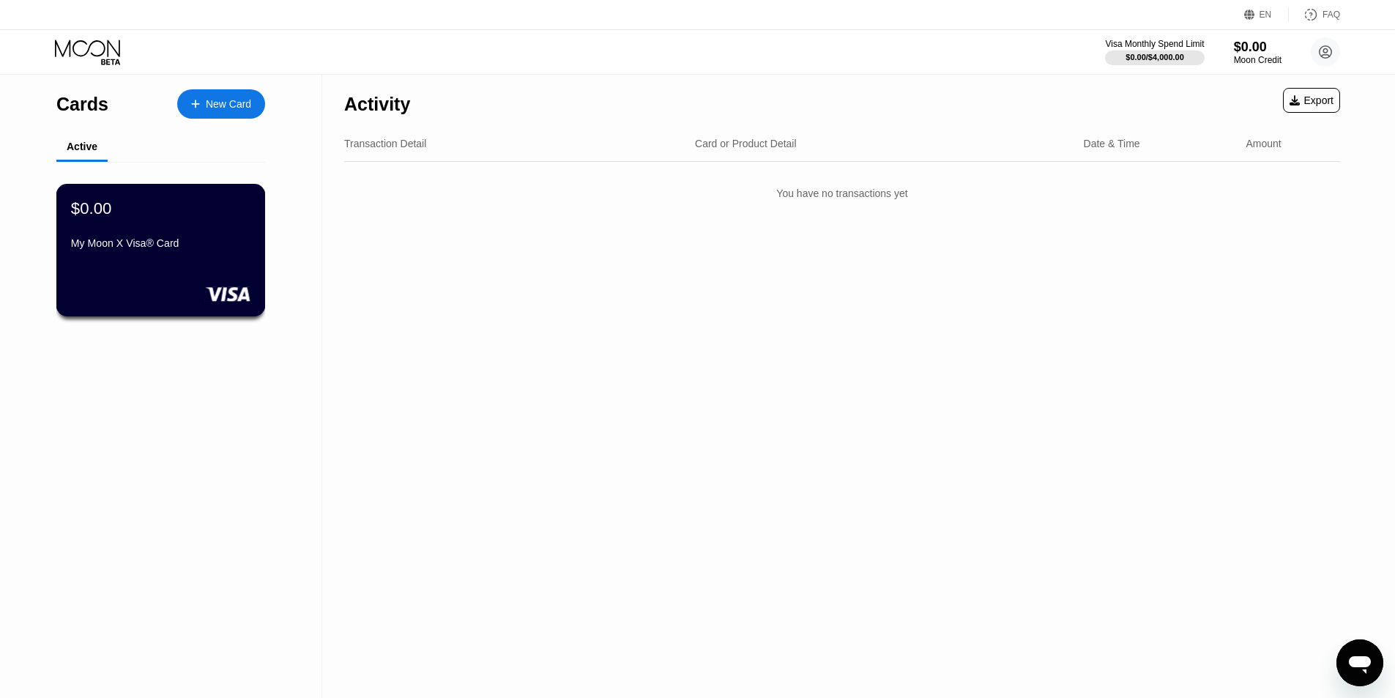
click at [143, 236] on div "$0.00 My Moon X Visa® Card" at bounding box center [160, 226] width 179 height 56
